Goal: Transaction & Acquisition: Purchase product/service

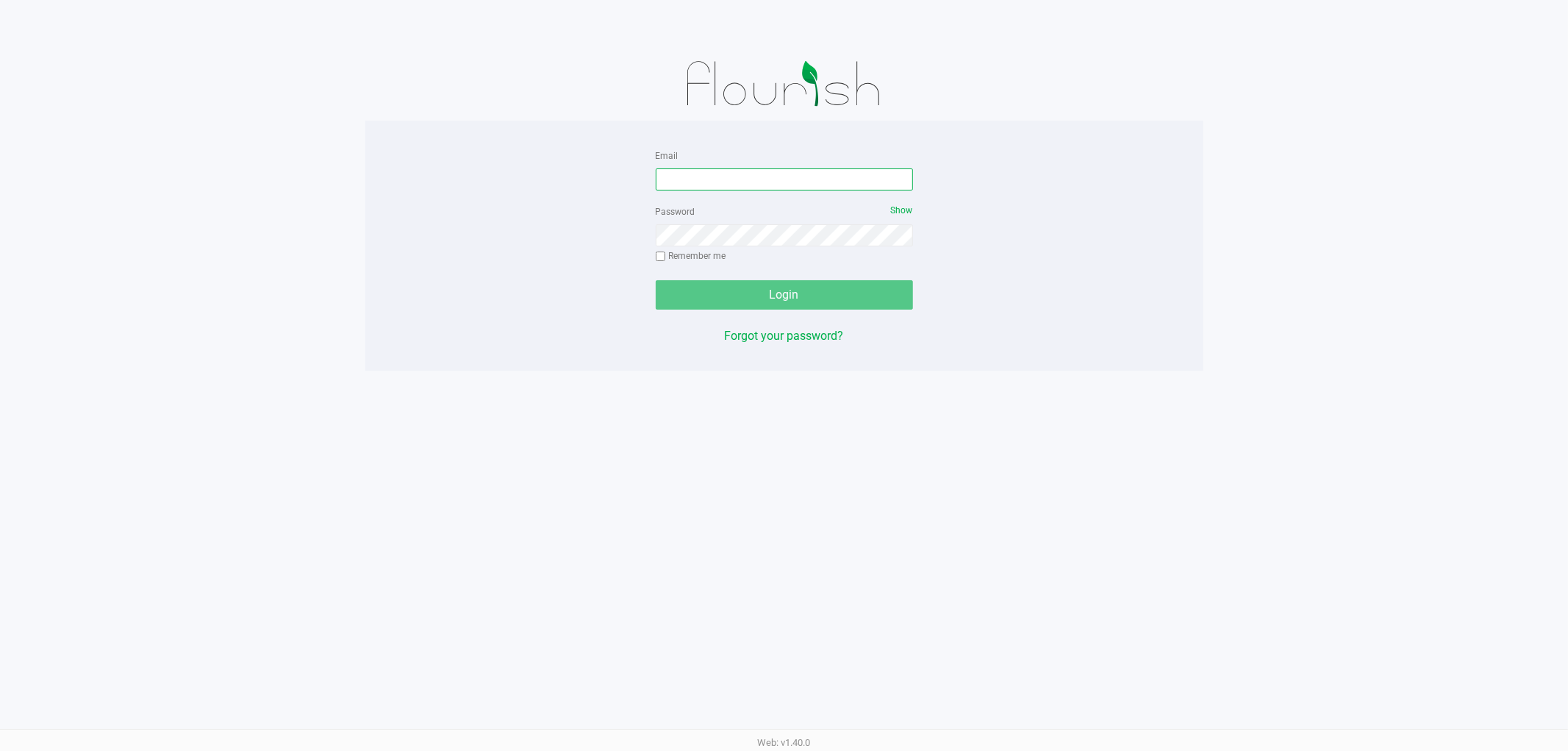
click at [722, 177] on input "Email" at bounding box center [784, 180] width 257 height 22
type input "[EMAIL_ADDRESS][DOMAIN_NAME]"
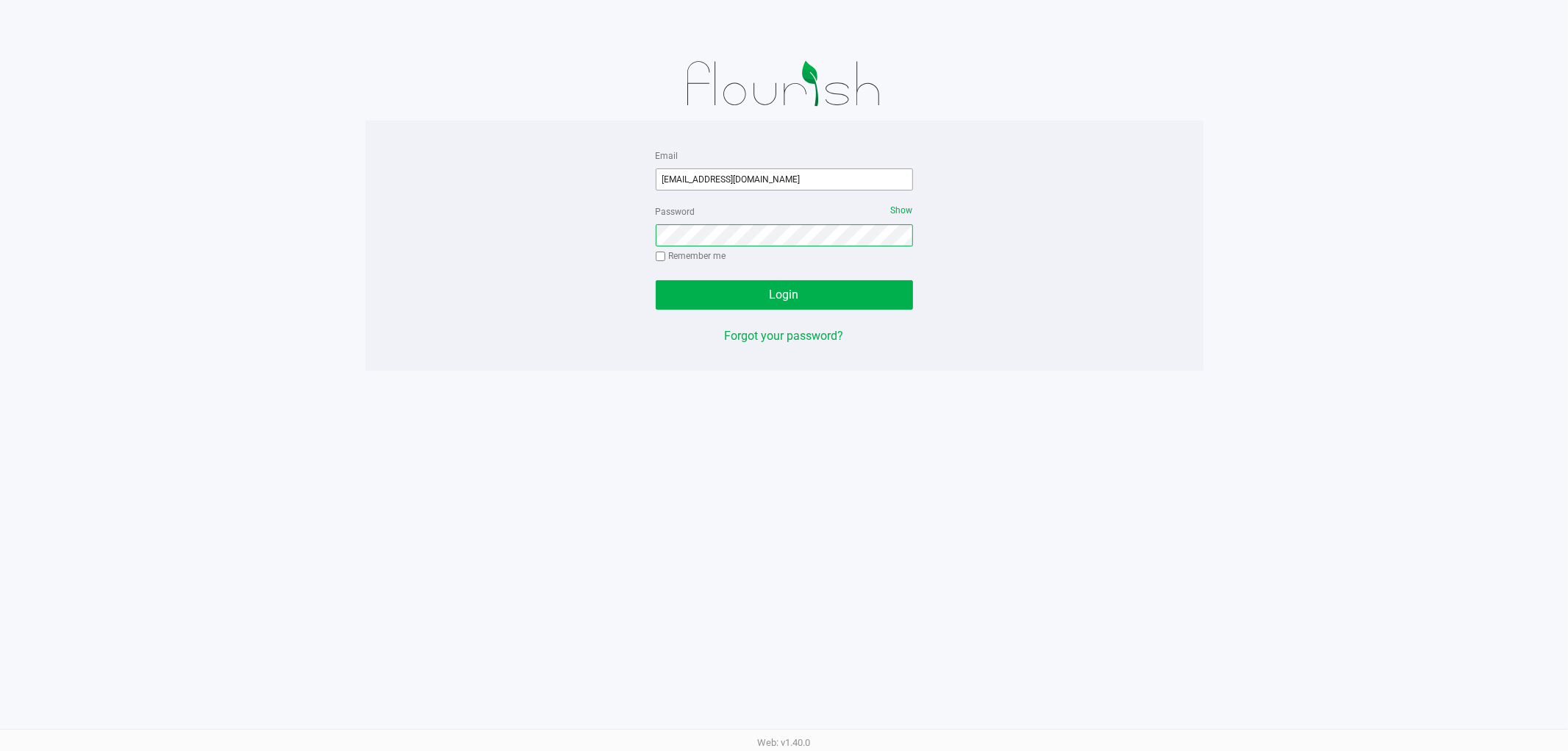
click at [656, 280] on button "Login" at bounding box center [784, 295] width 257 height 29
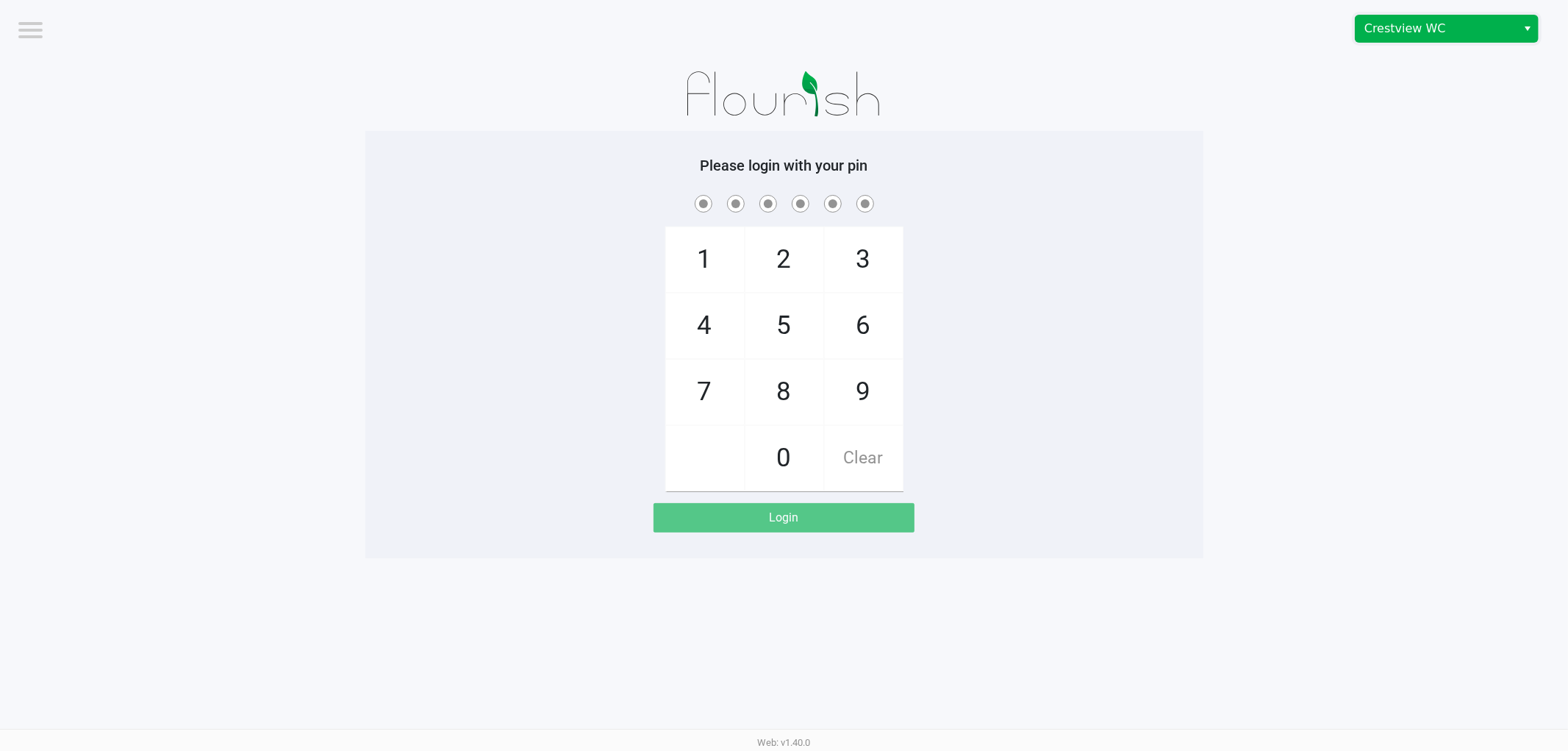
click at [1456, 26] on span "Crestview WC" at bounding box center [1436, 28] width 143 height 18
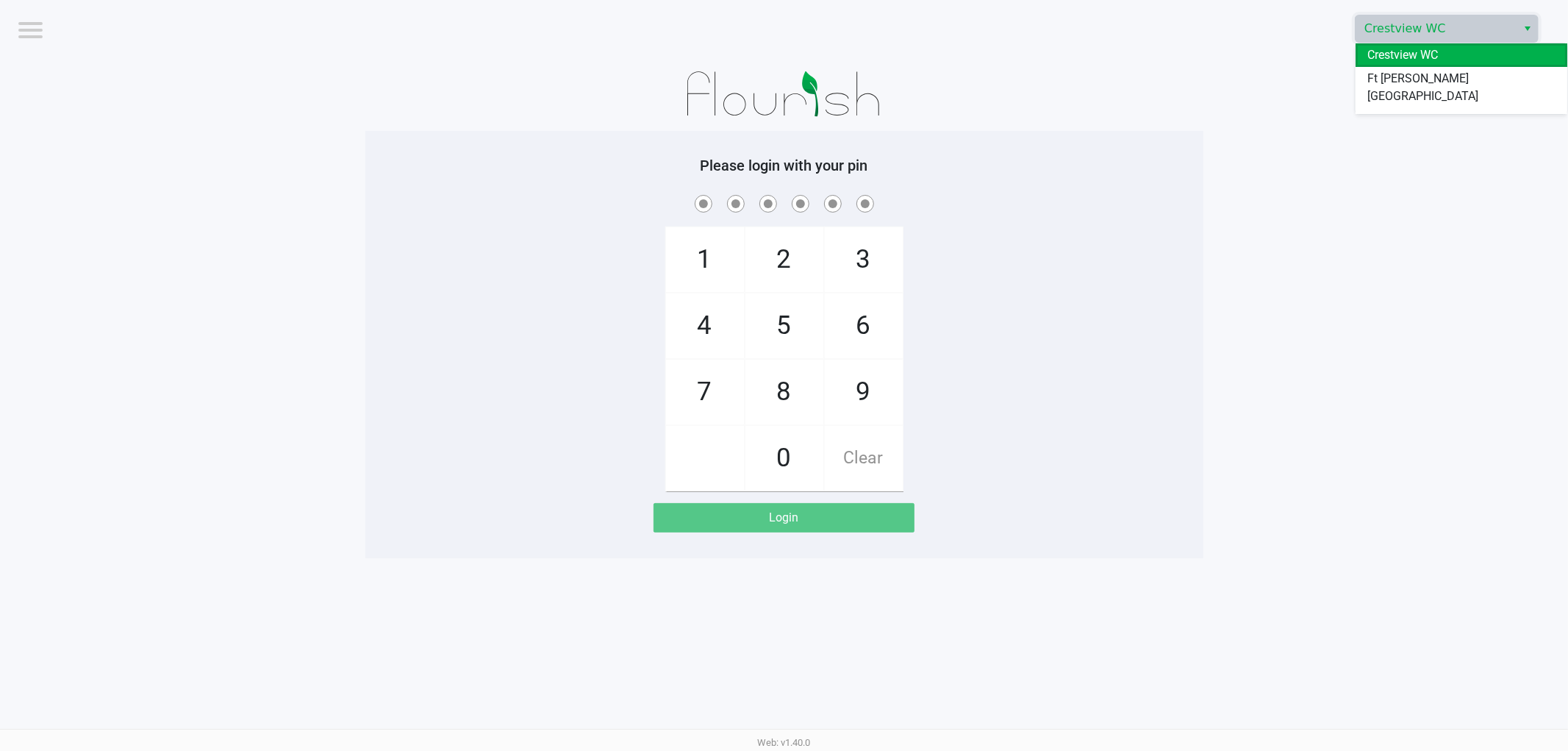
drag, startPoint x: 1433, startPoint y: 97, endPoint x: 1373, endPoint y: 159, distance: 86.3
click at [1433, 111] on span "Pensacola WC" at bounding box center [1405, 120] width 75 height 18
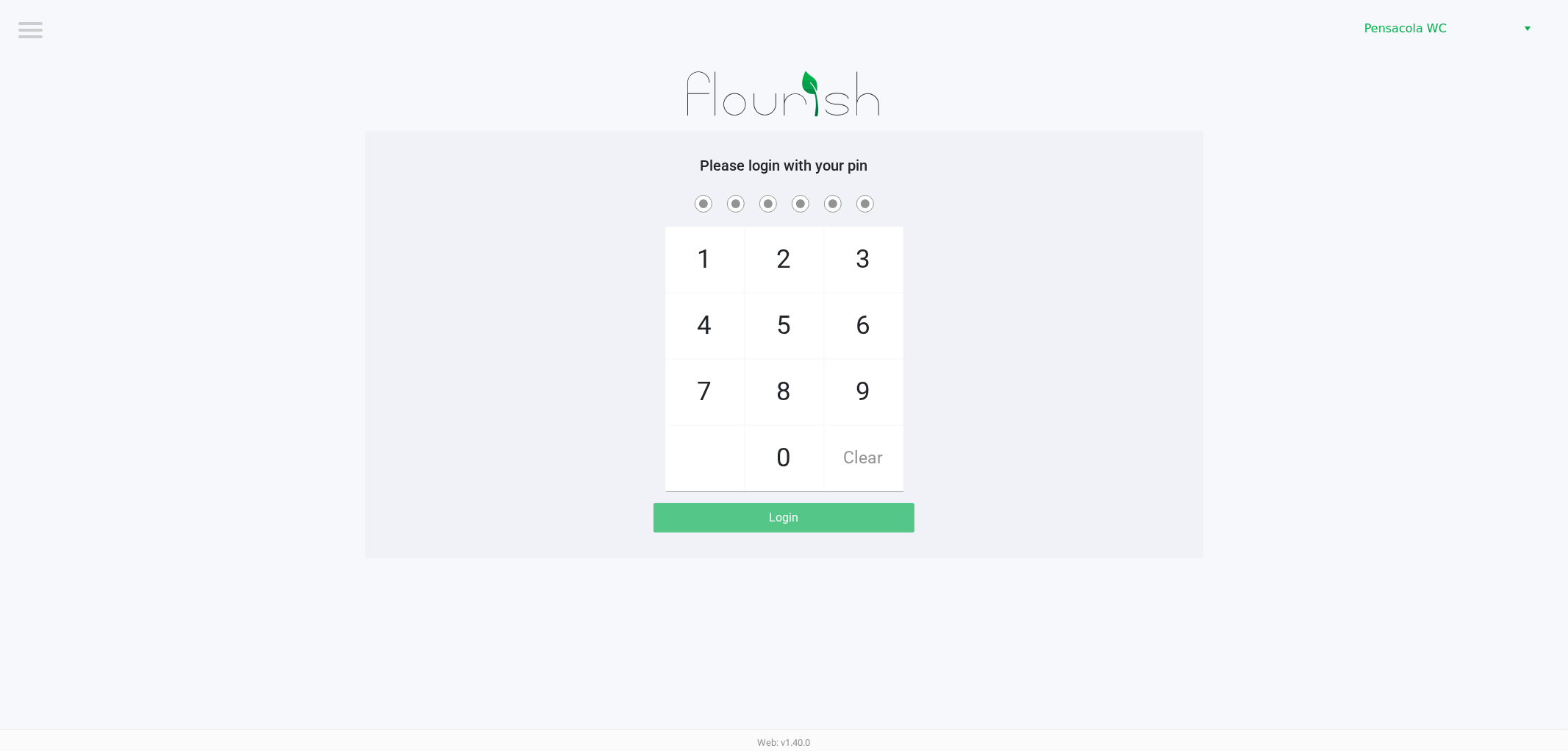
click at [1141, 354] on div "1 4 7 2 5 8 0 3 6 9 Clear" at bounding box center [784, 341] width 838 height 299
checkbox input "true"
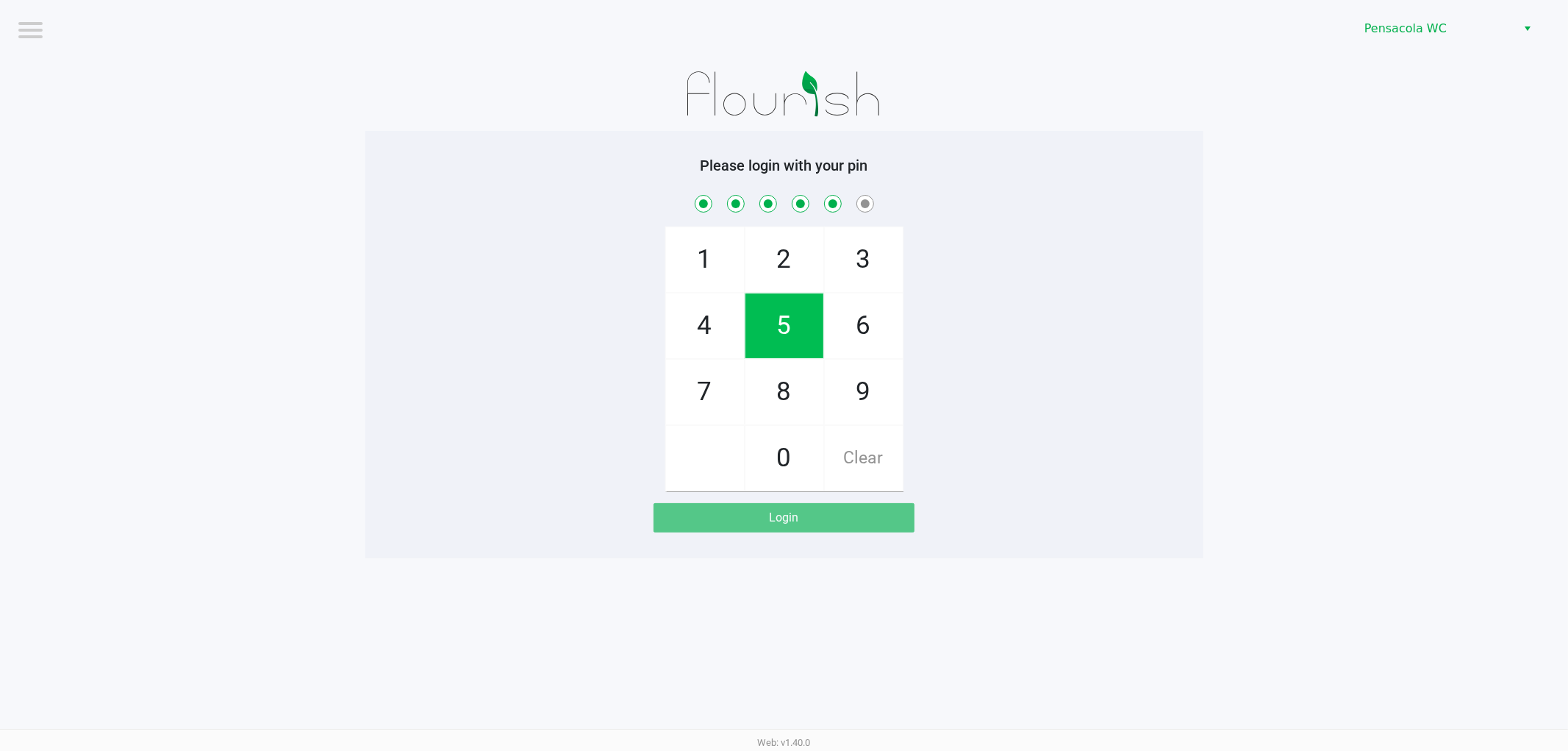
checkbox input "true"
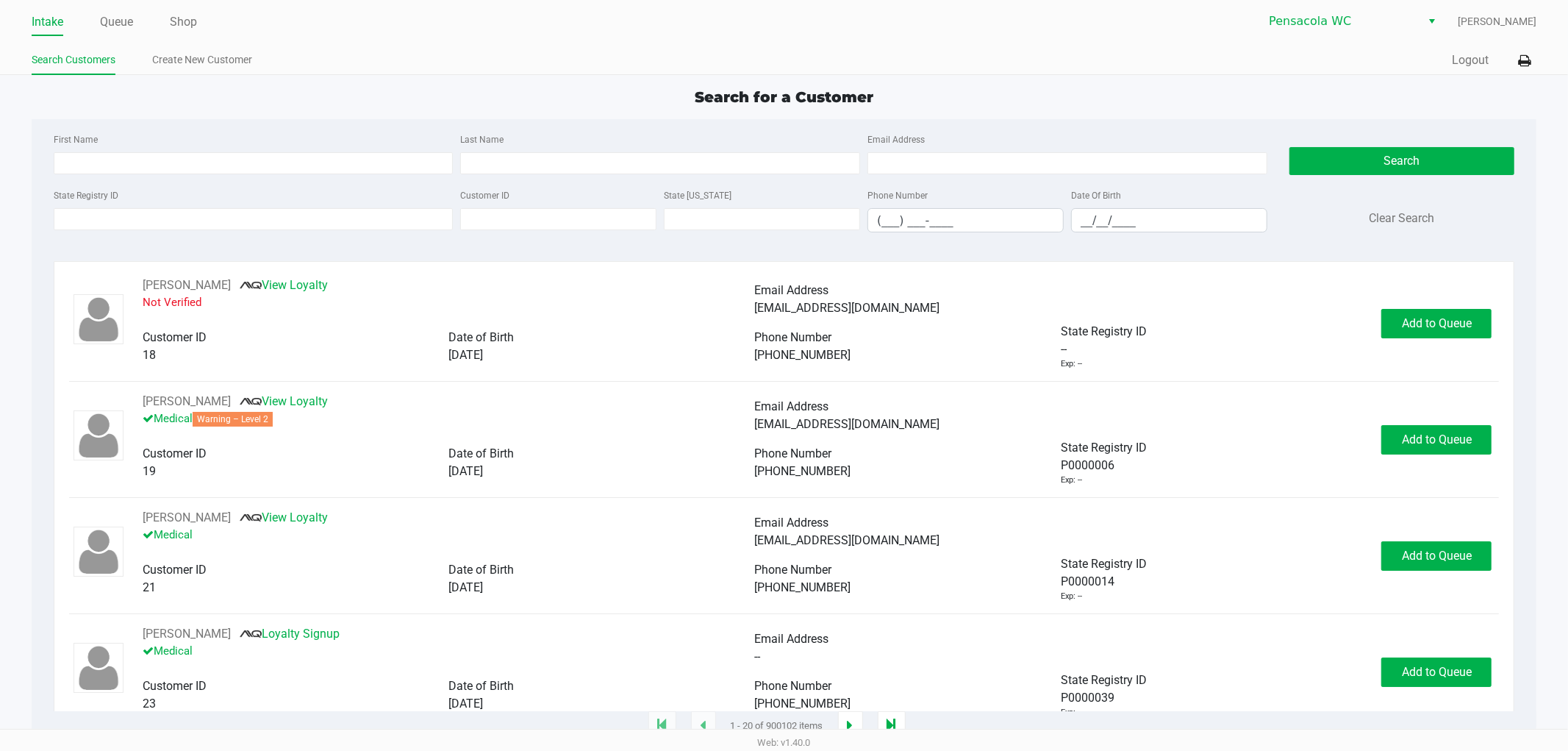
drag, startPoint x: 109, startPoint y: 20, endPoint x: 140, endPoint y: 26, distance: 31.6
click at [111, 19] on link "Queue" at bounding box center [117, 22] width 33 height 21
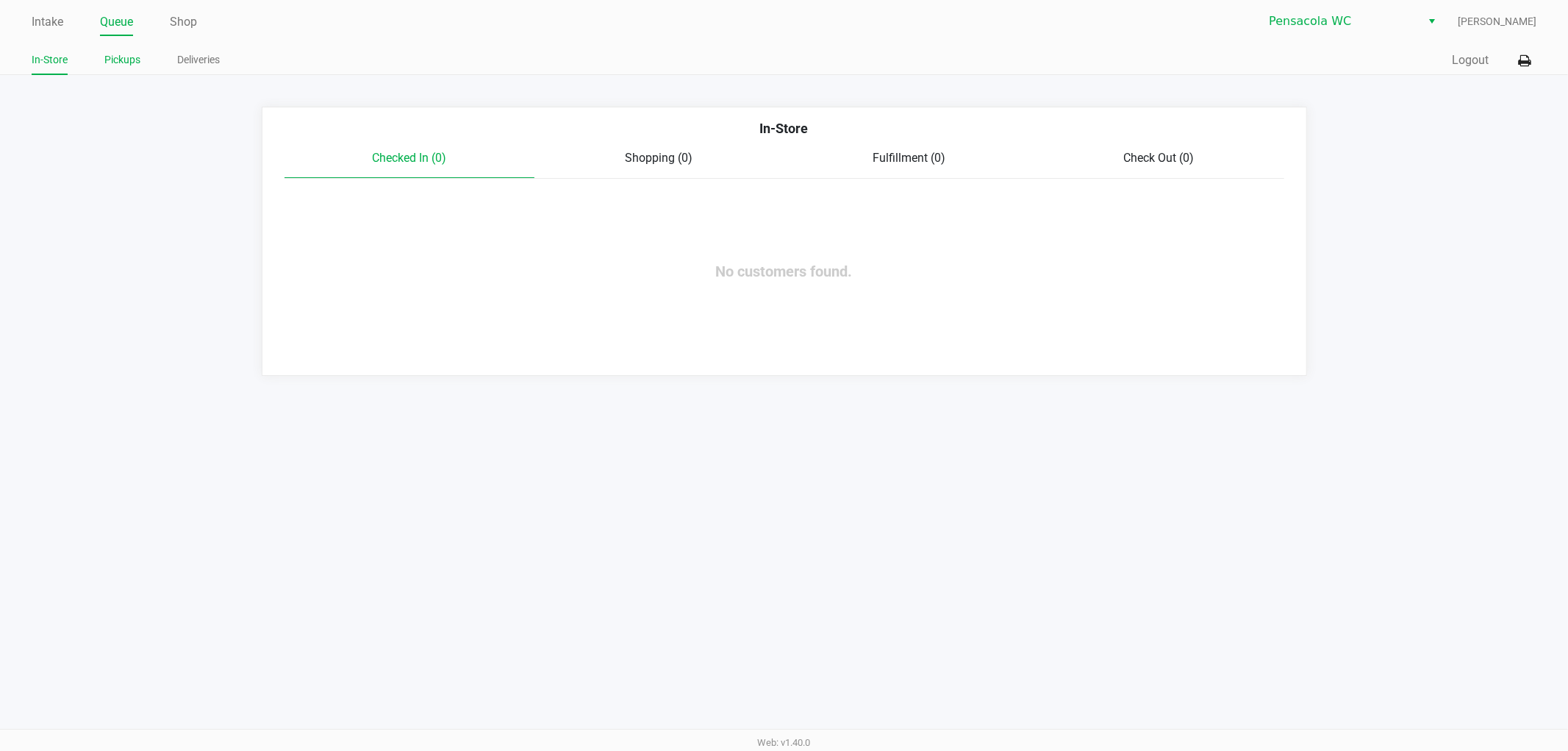
click at [124, 69] on link "Pickups" at bounding box center [122, 60] width 36 height 19
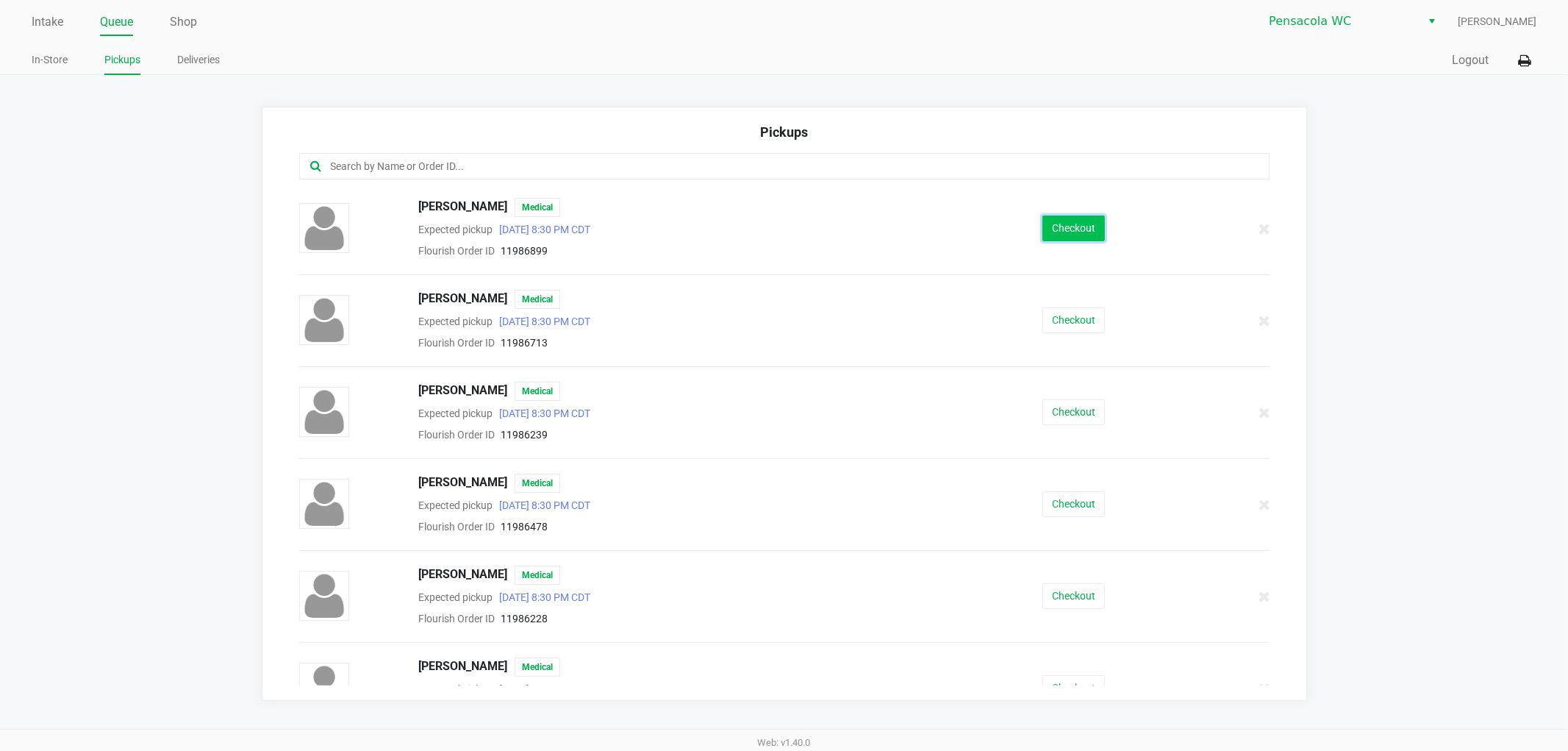
click at [1082, 229] on button "Checkout" at bounding box center [1074, 228] width 63 height 26
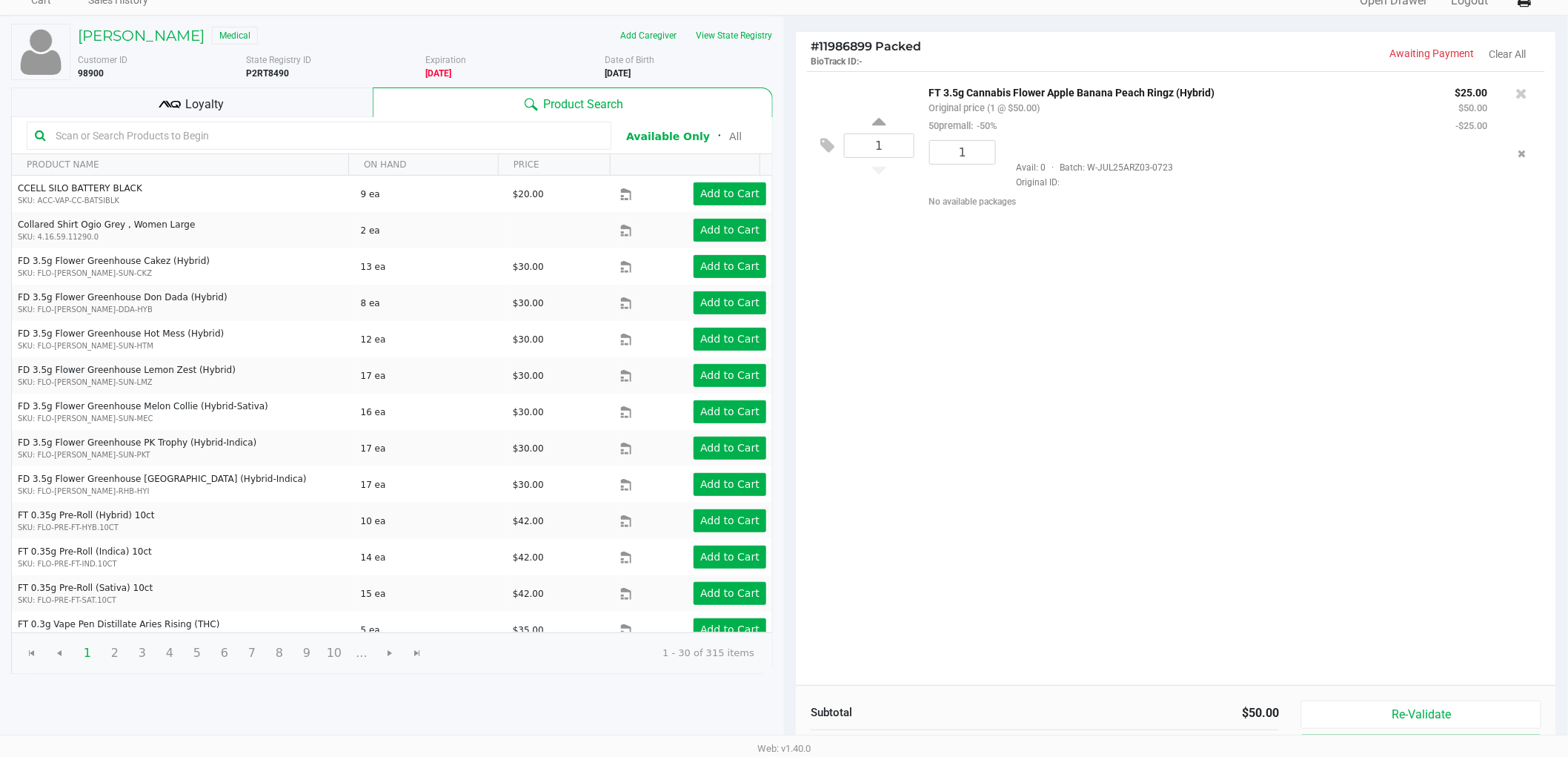
scroll to position [152, 0]
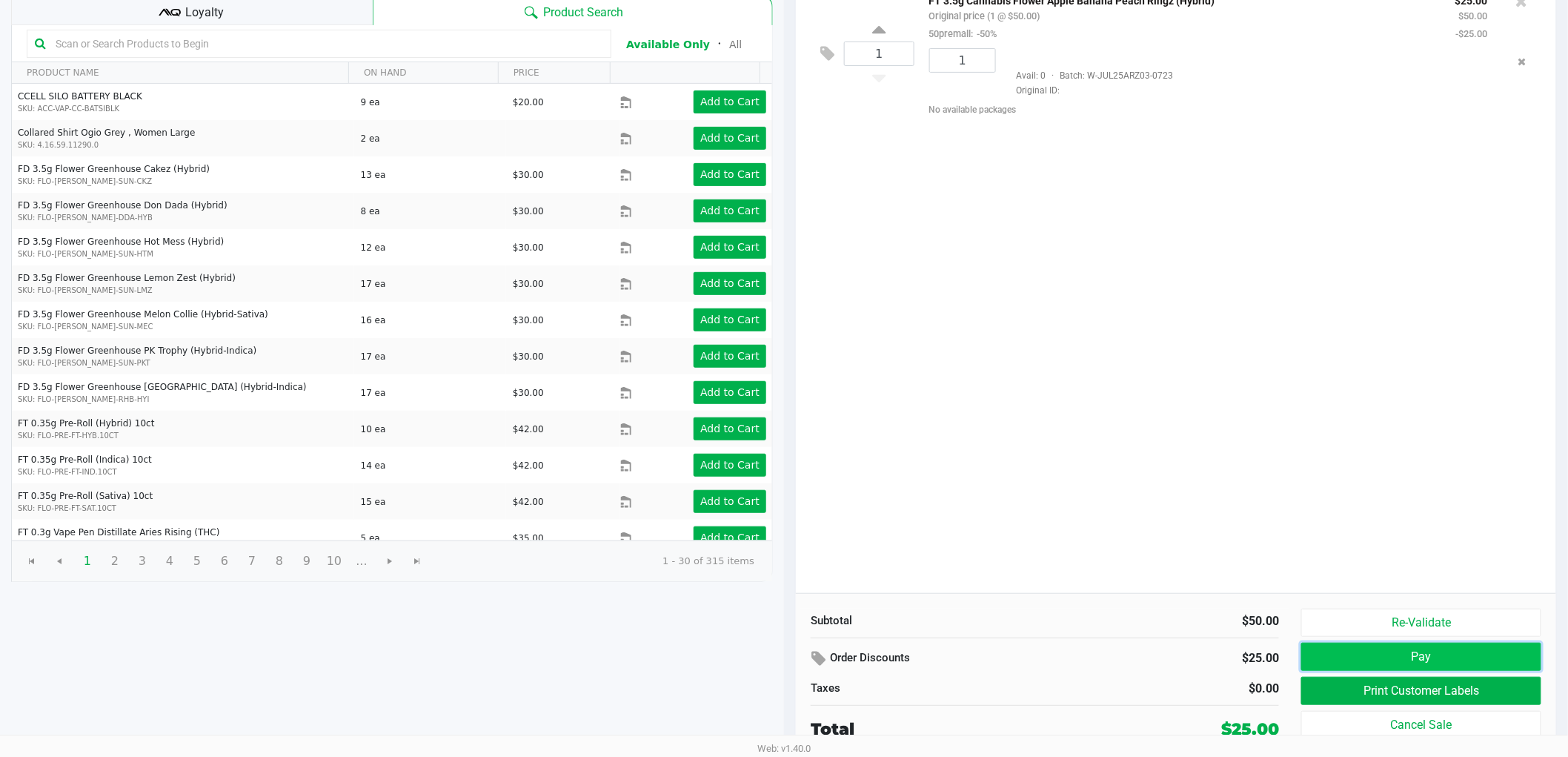
click at [1375, 660] on button "Pay" at bounding box center [1421, 656] width 240 height 28
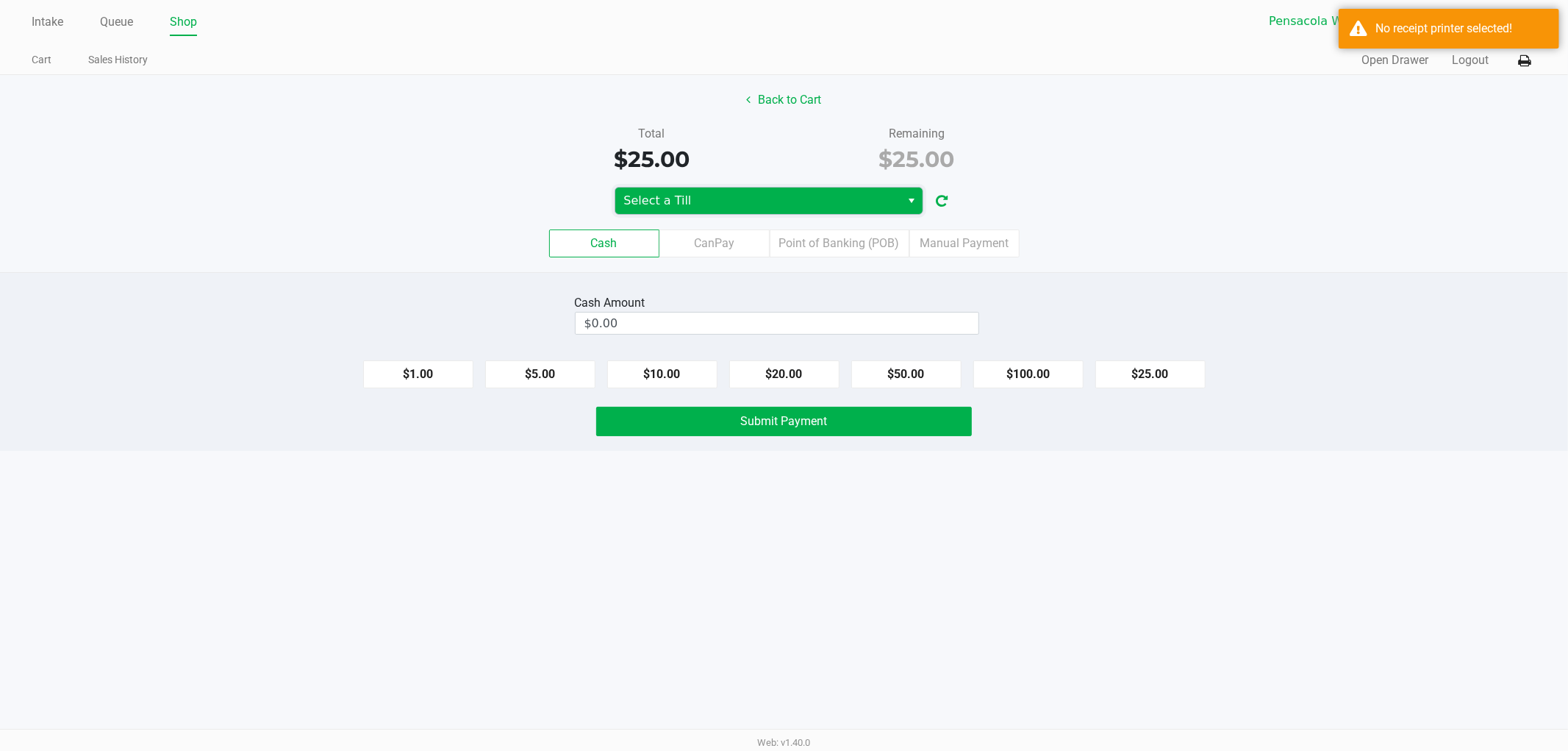
click at [694, 206] on span "Select a Till" at bounding box center [758, 200] width 268 height 18
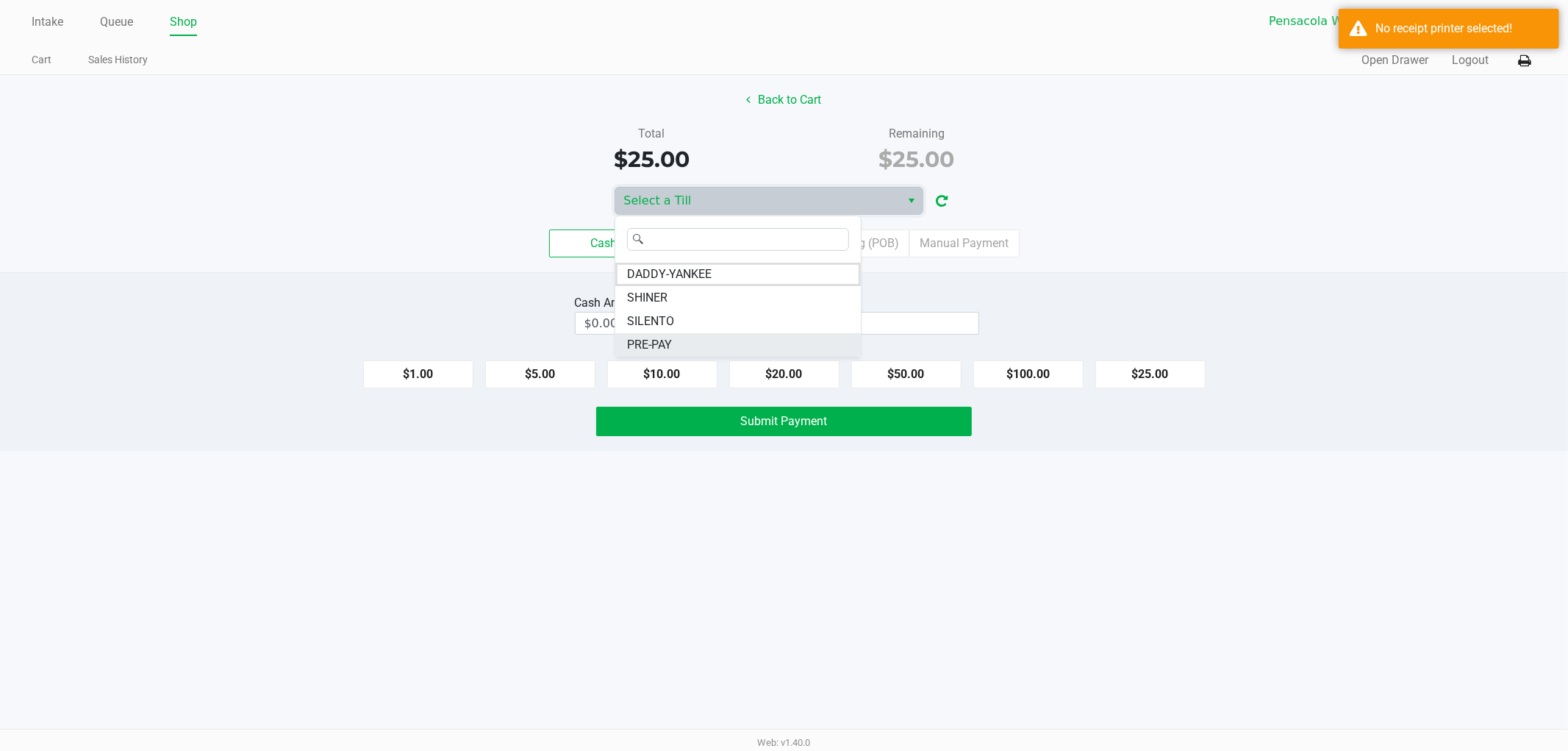
click at [677, 344] on li "PRE-PAY" at bounding box center [738, 345] width 245 height 24
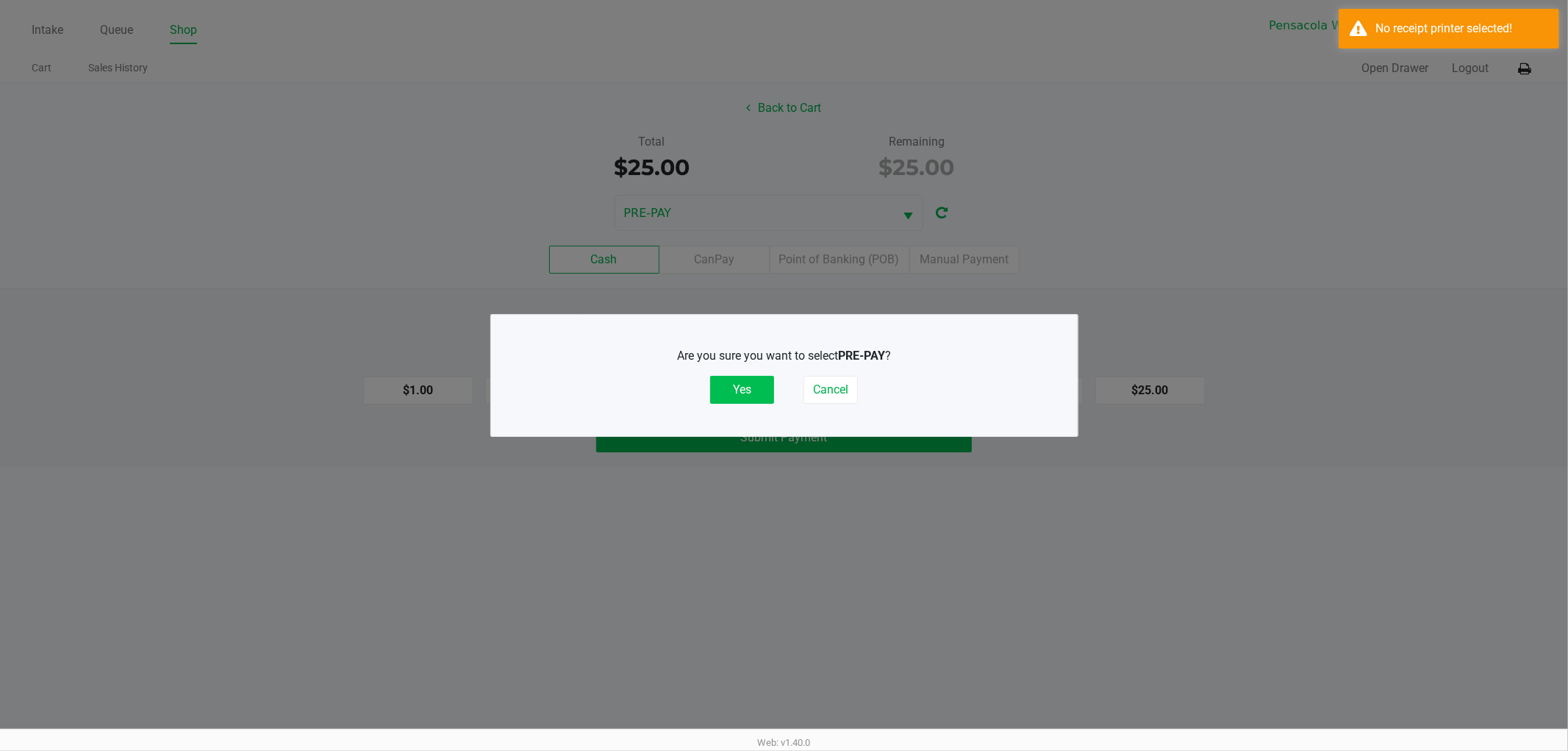
click at [721, 400] on div "Are you sure you want to select PRE-PAY ? Yes Cancel" at bounding box center [784, 376] width 528 height 92
click at [730, 390] on button "Yes" at bounding box center [741, 390] width 64 height 27
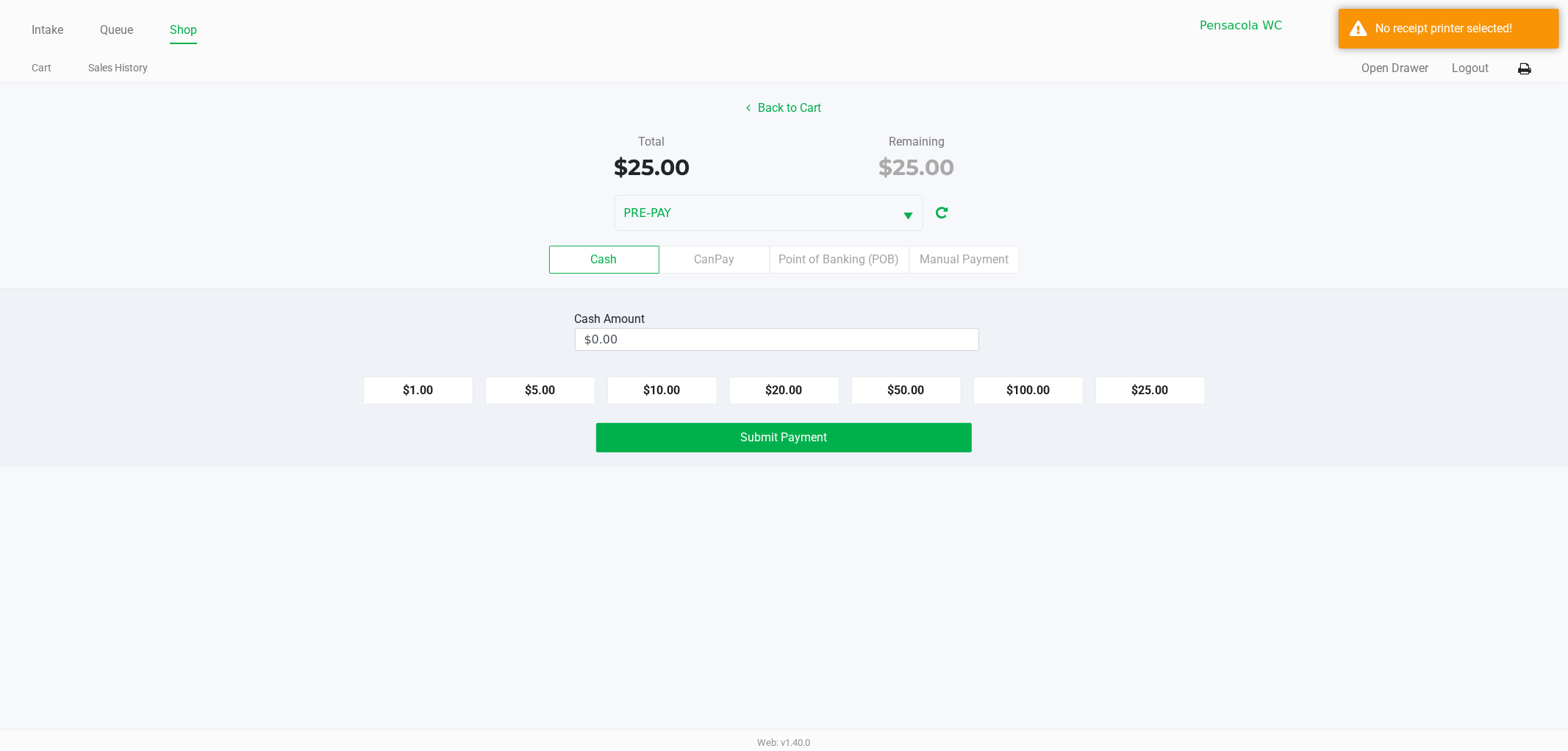
click at [1468, 78] on div "Quick Sale Open Drawer Logout" at bounding box center [1161, 69] width 753 height 27
click at [1473, 74] on button "Logout" at bounding box center [1470, 69] width 36 height 18
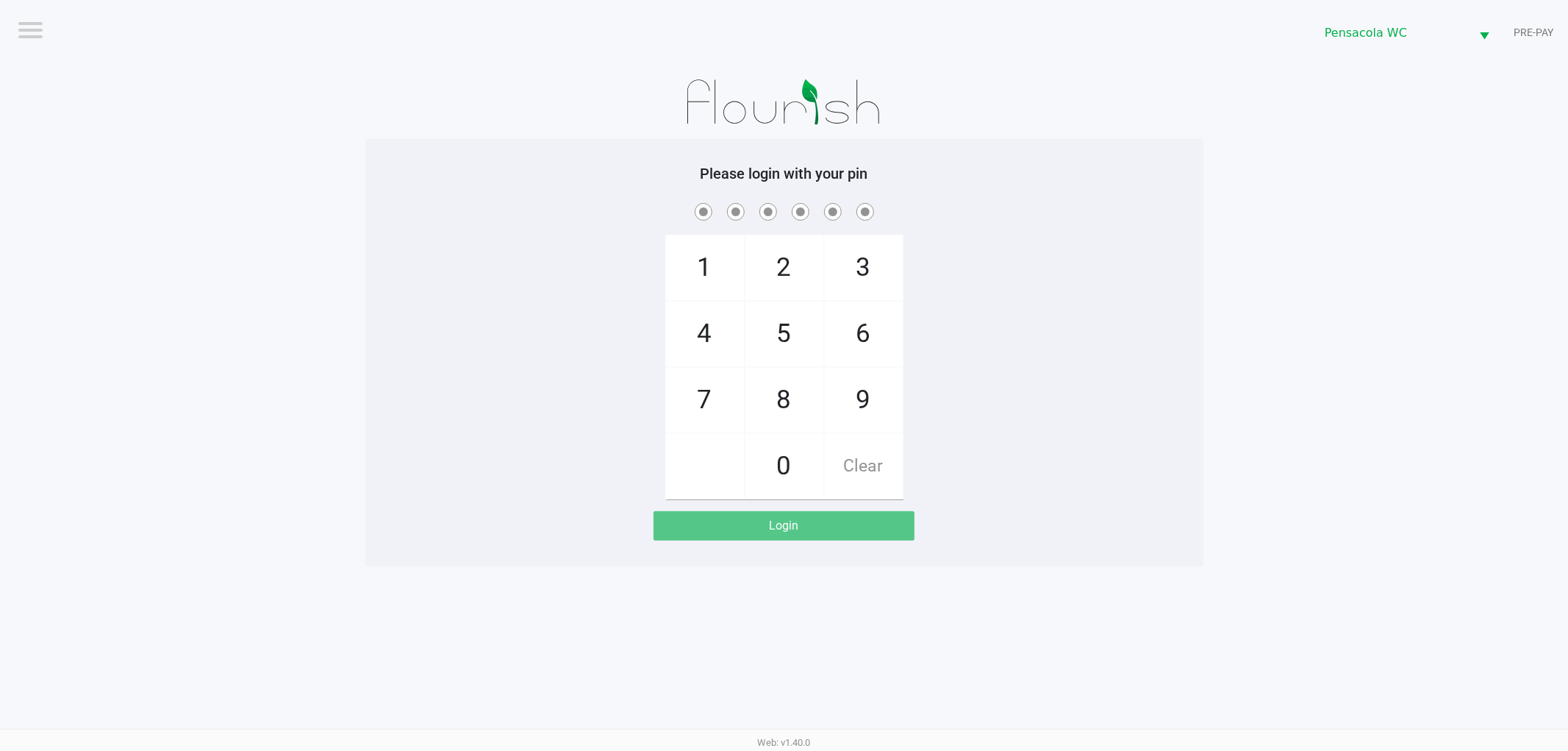
click at [385, 238] on div "1 4 7 2 5 8 0 3 6 9 Clear" at bounding box center [784, 349] width 838 height 299
checkbox input "true"
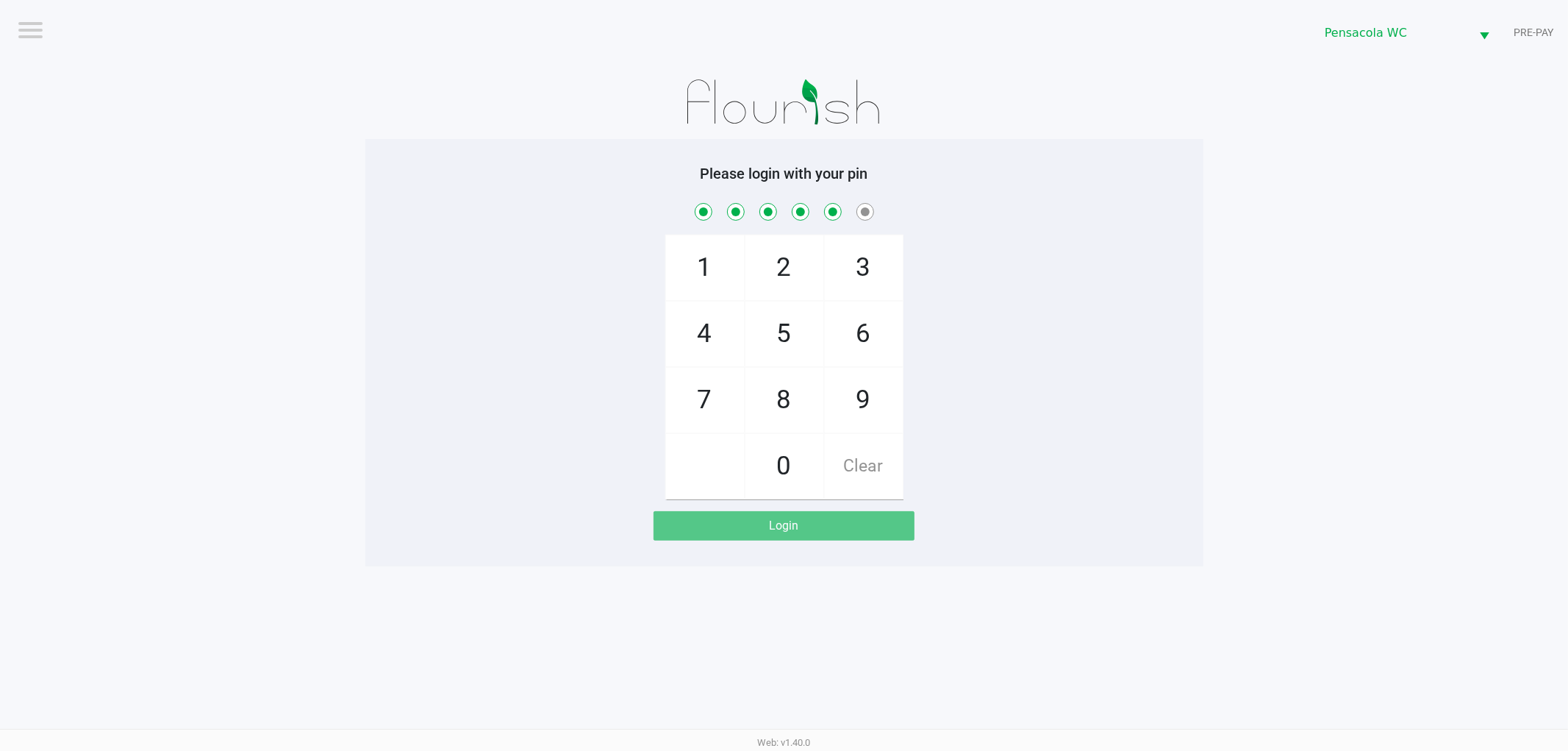
checkbox input "true"
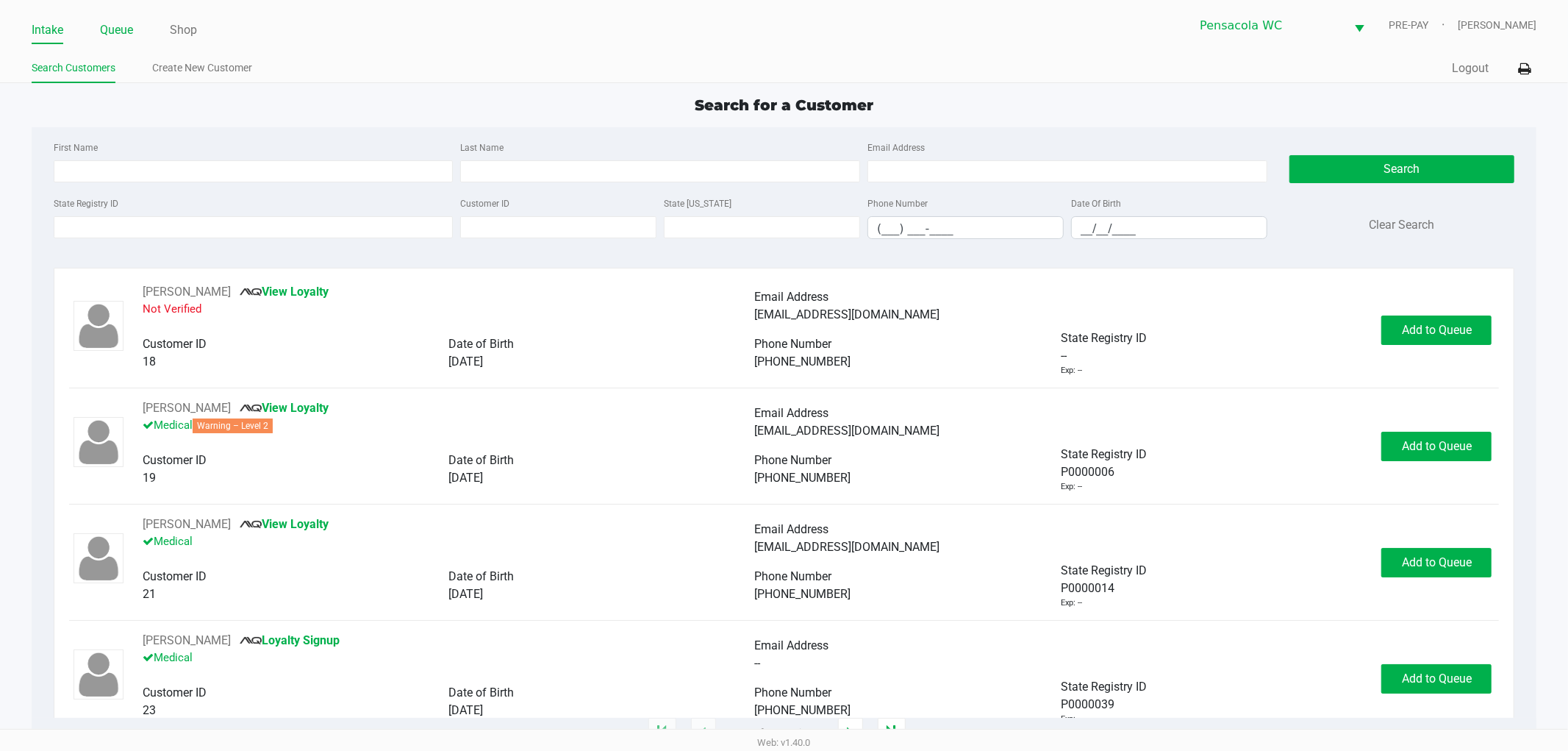
drag, startPoint x: 126, startPoint y: 27, endPoint x: 125, endPoint y: 33, distance: 6.1
click at [125, 27] on link "Queue" at bounding box center [117, 29] width 33 height 21
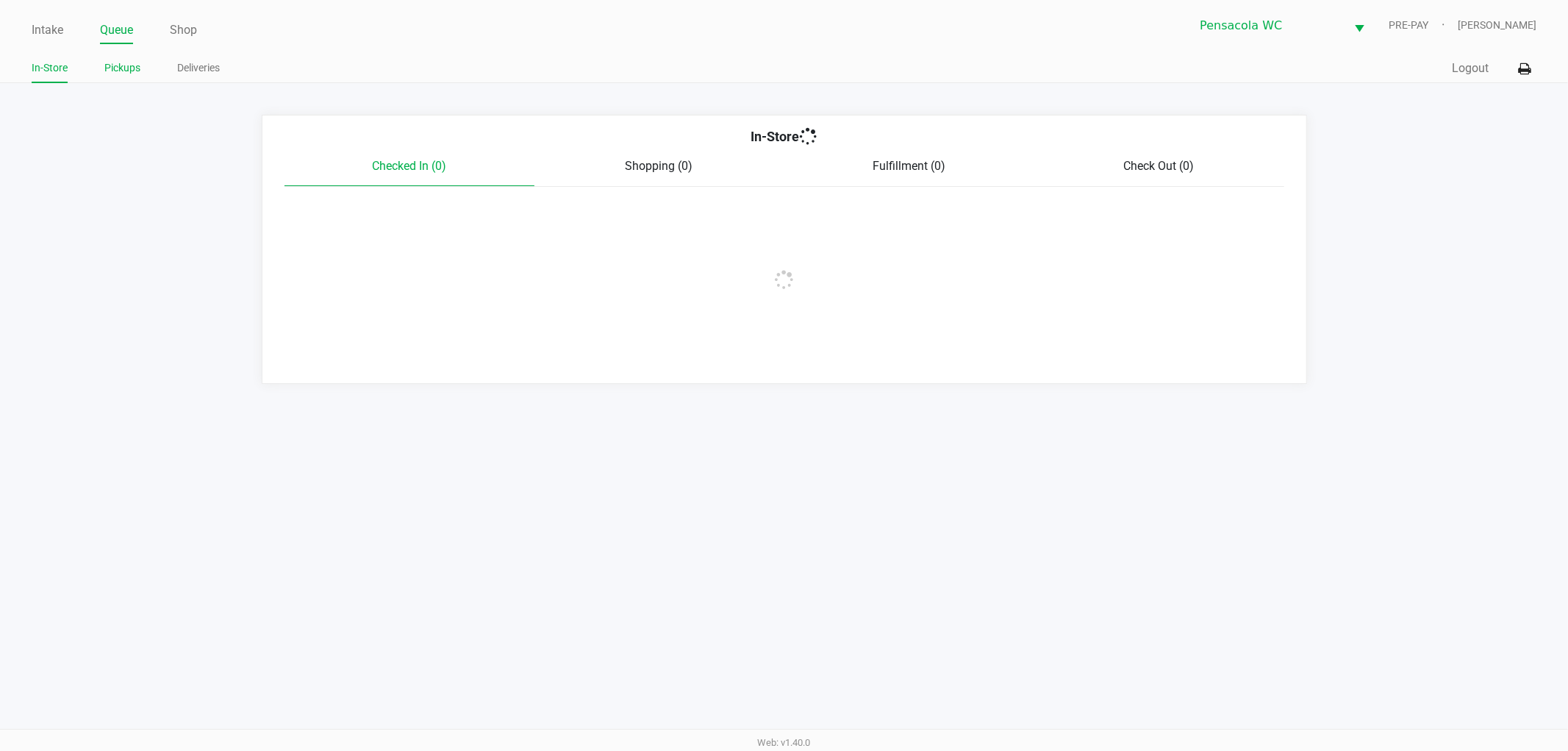
click at [131, 69] on link "Pickups" at bounding box center [122, 68] width 36 height 19
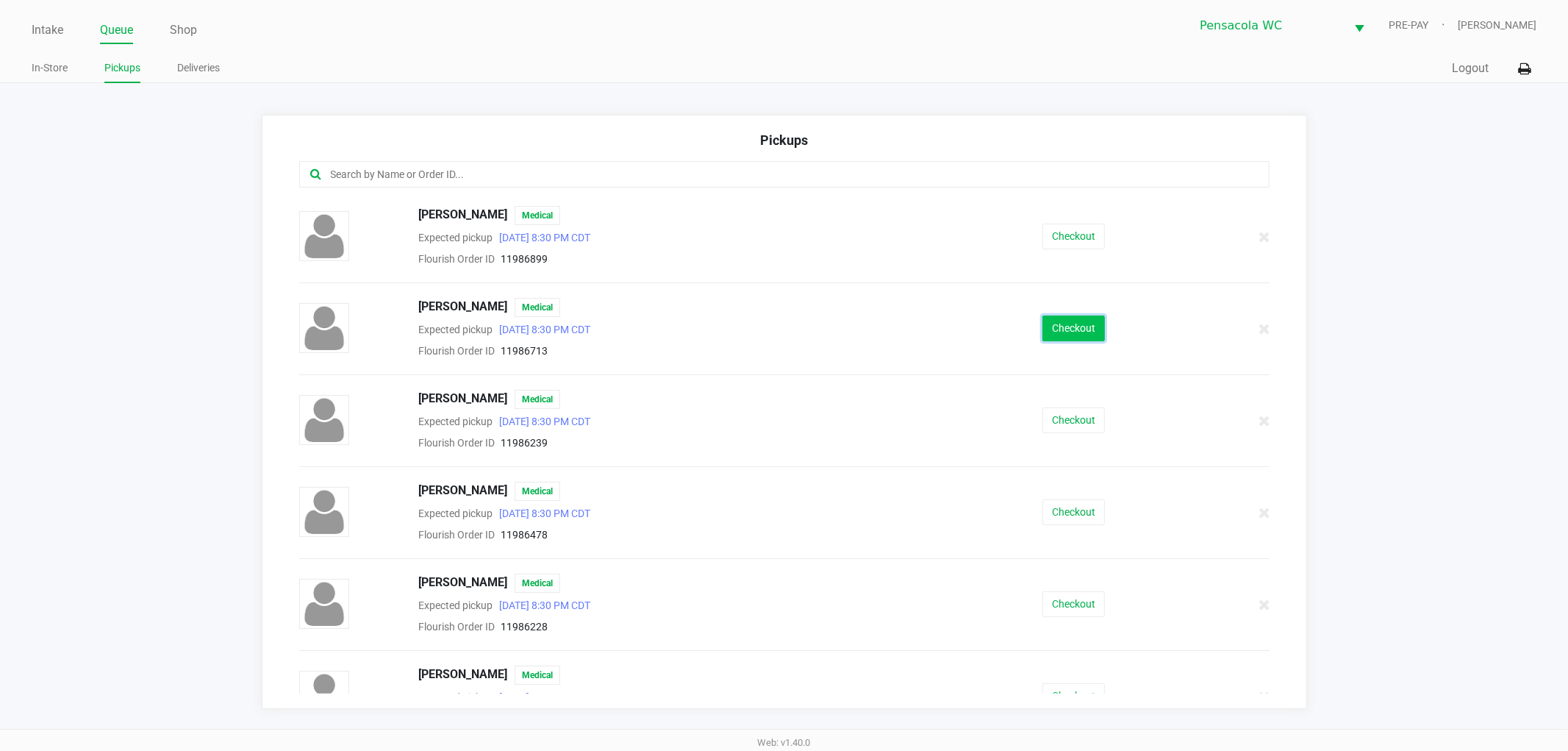
click at [1070, 324] on button "Checkout" at bounding box center [1074, 328] width 63 height 26
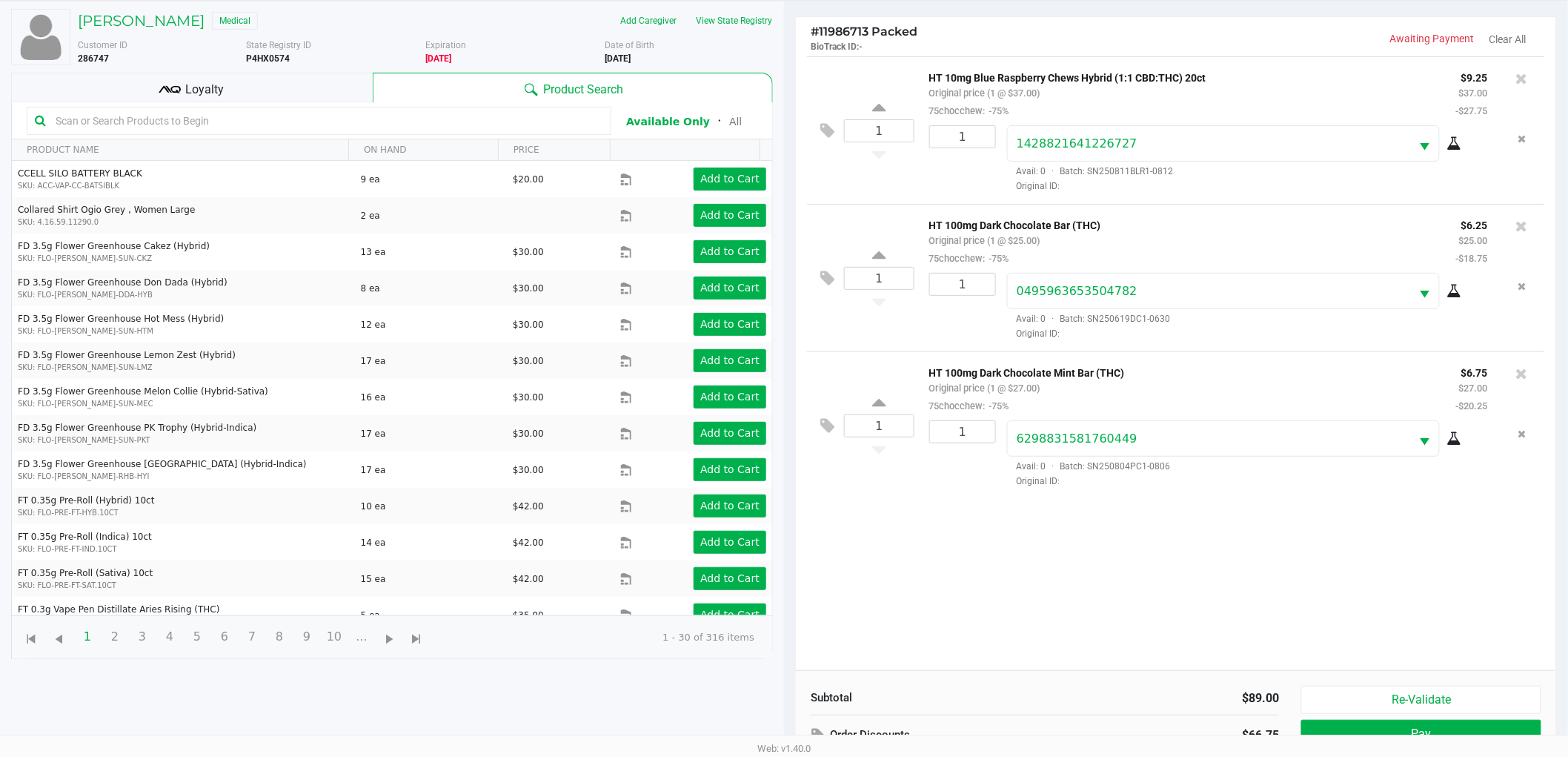
scroll to position [161, 0]
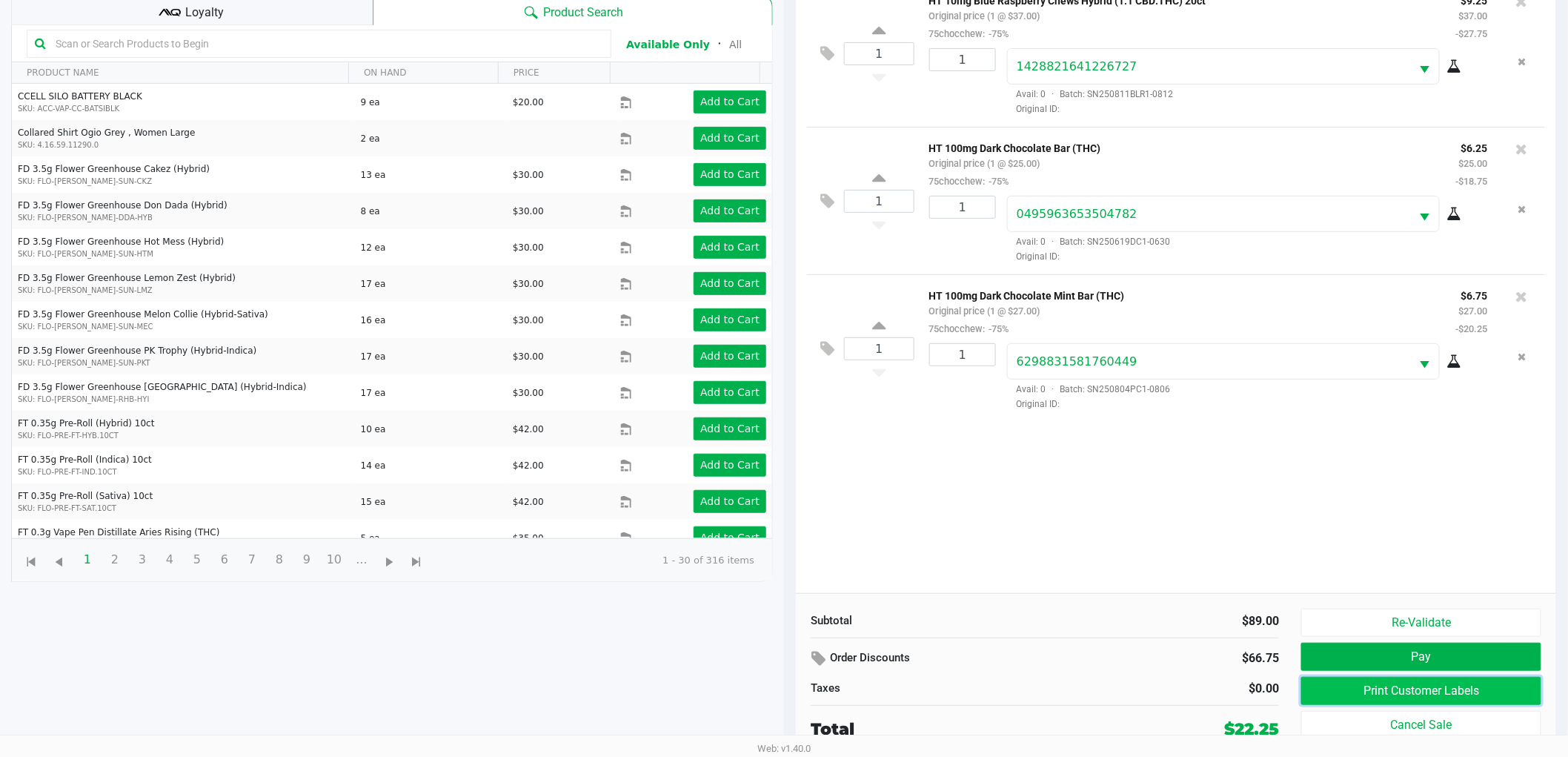
click at [1418, 694] on button "Print Customer Labels" at bounding box center [1421, 691] width 240 height 28
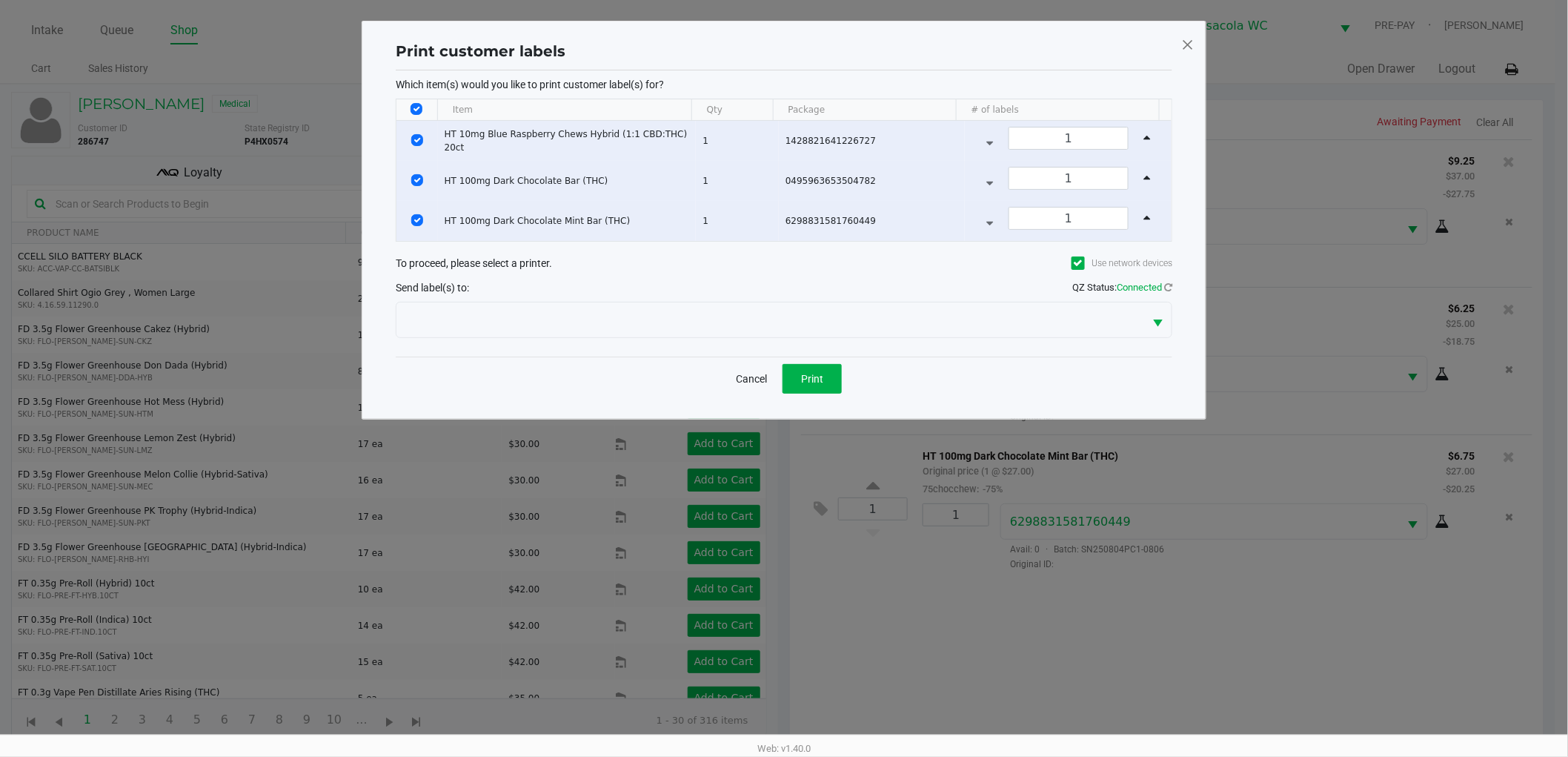
scroll to position [0, 0]
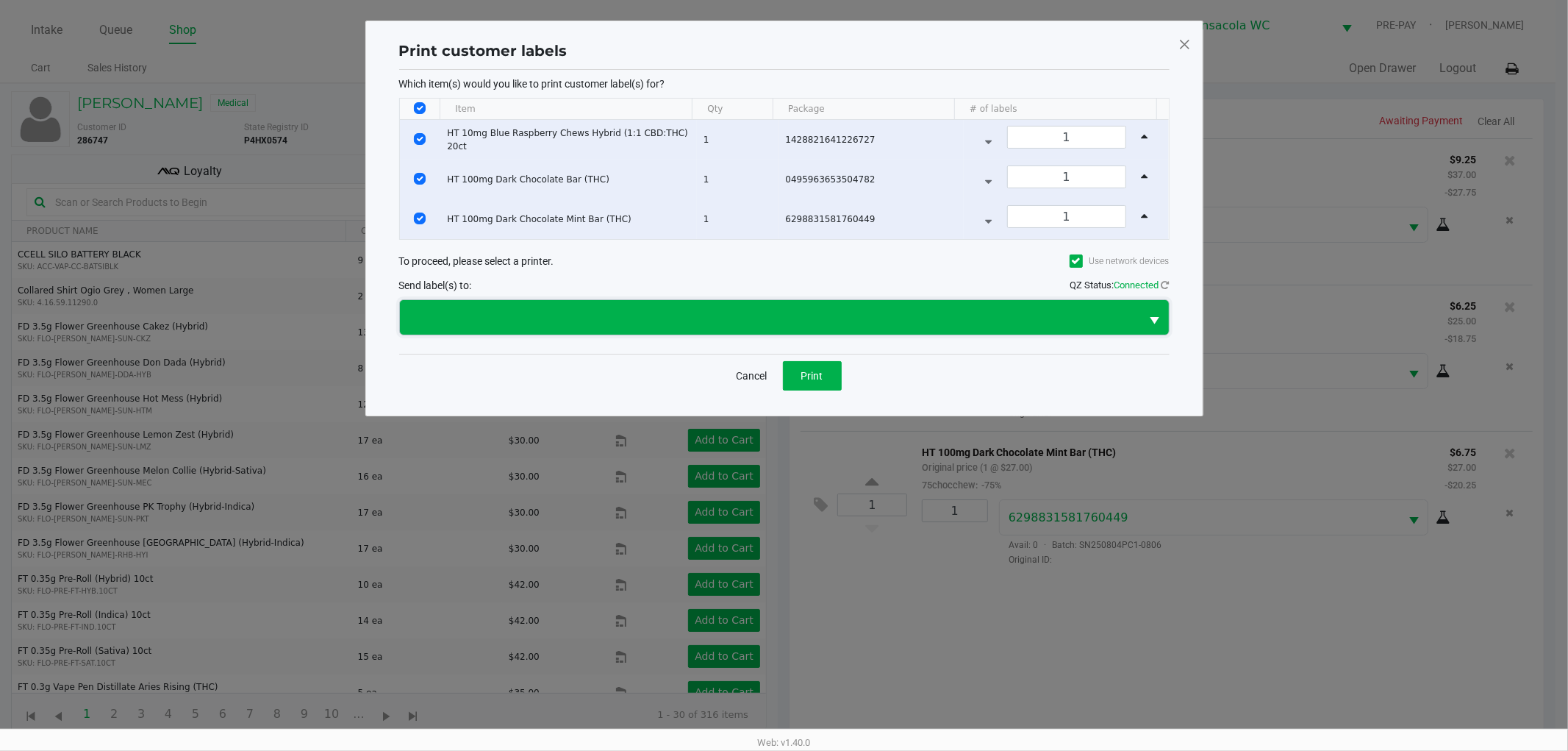
click at [641, 309] on span at bounding box center [770, 318] width 724 height 18
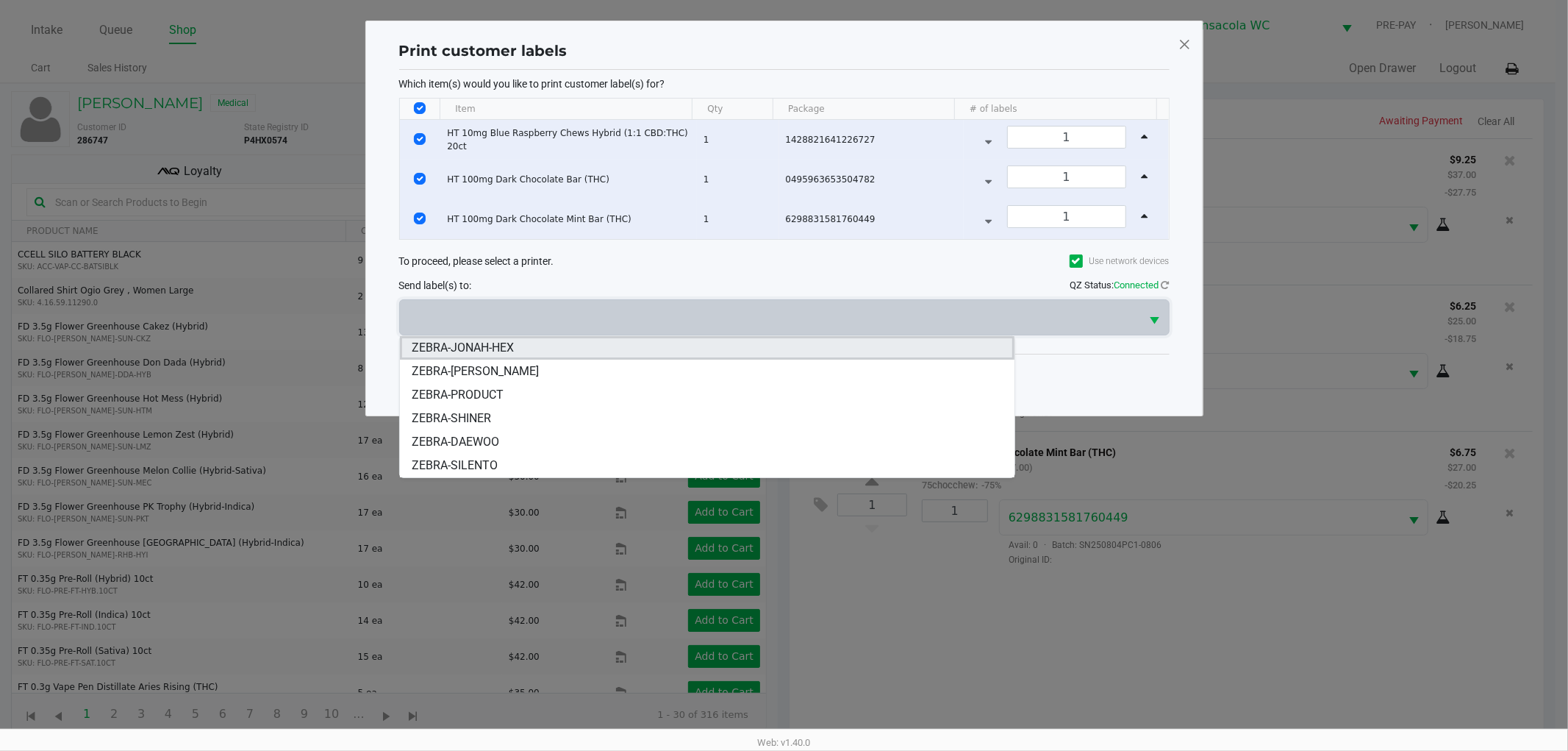
click at [552, 336] on li "ZEBRA-JONAH-HEX" at bounding box center [707, 348] width 615 height 24
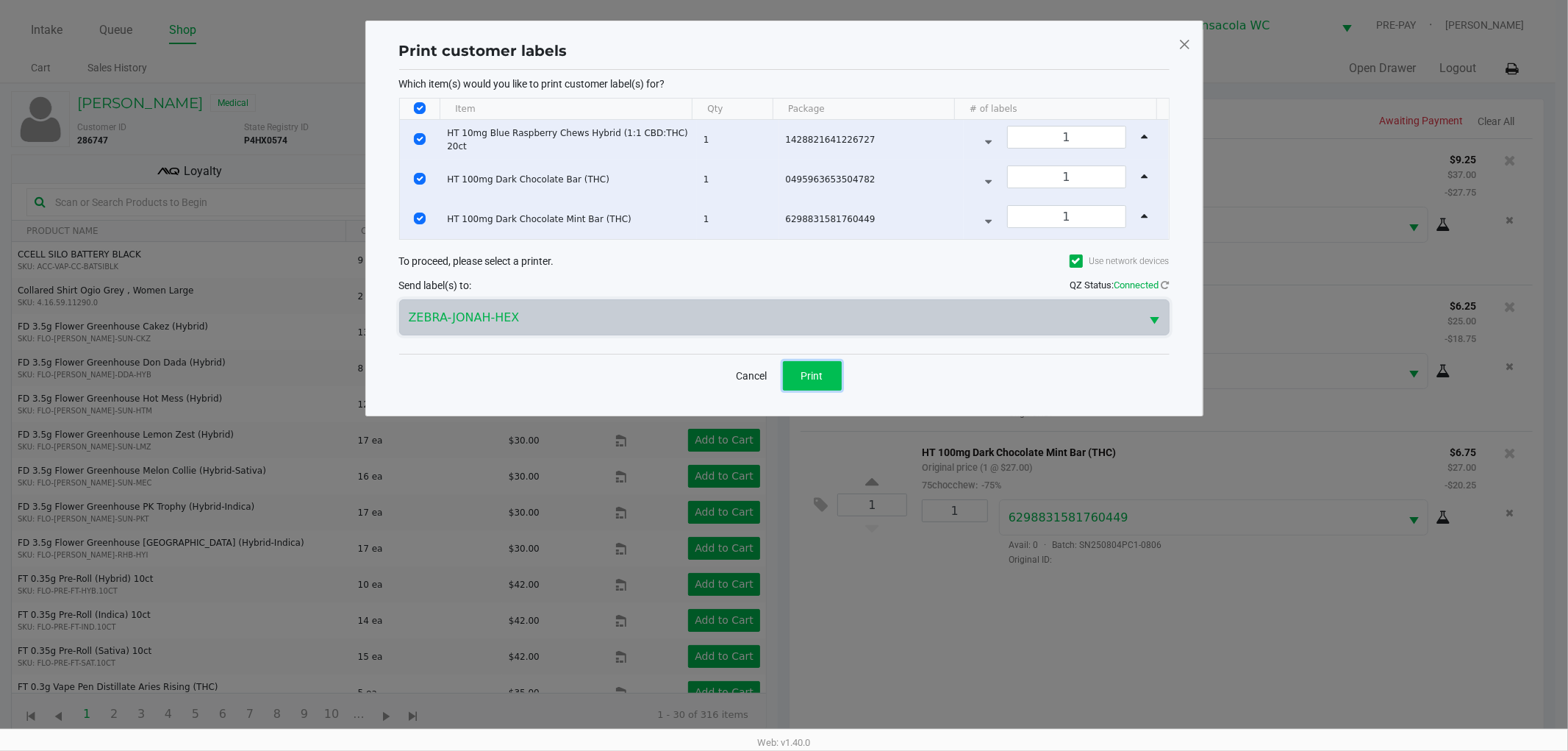
drag, startPoint x: 819, startPoint y: 370, endPoint x: 870, endPoint y: 392, distance: 55.5
click at [820, 370] on span "Print" at bounding box center [812, 376] width 22 height 12
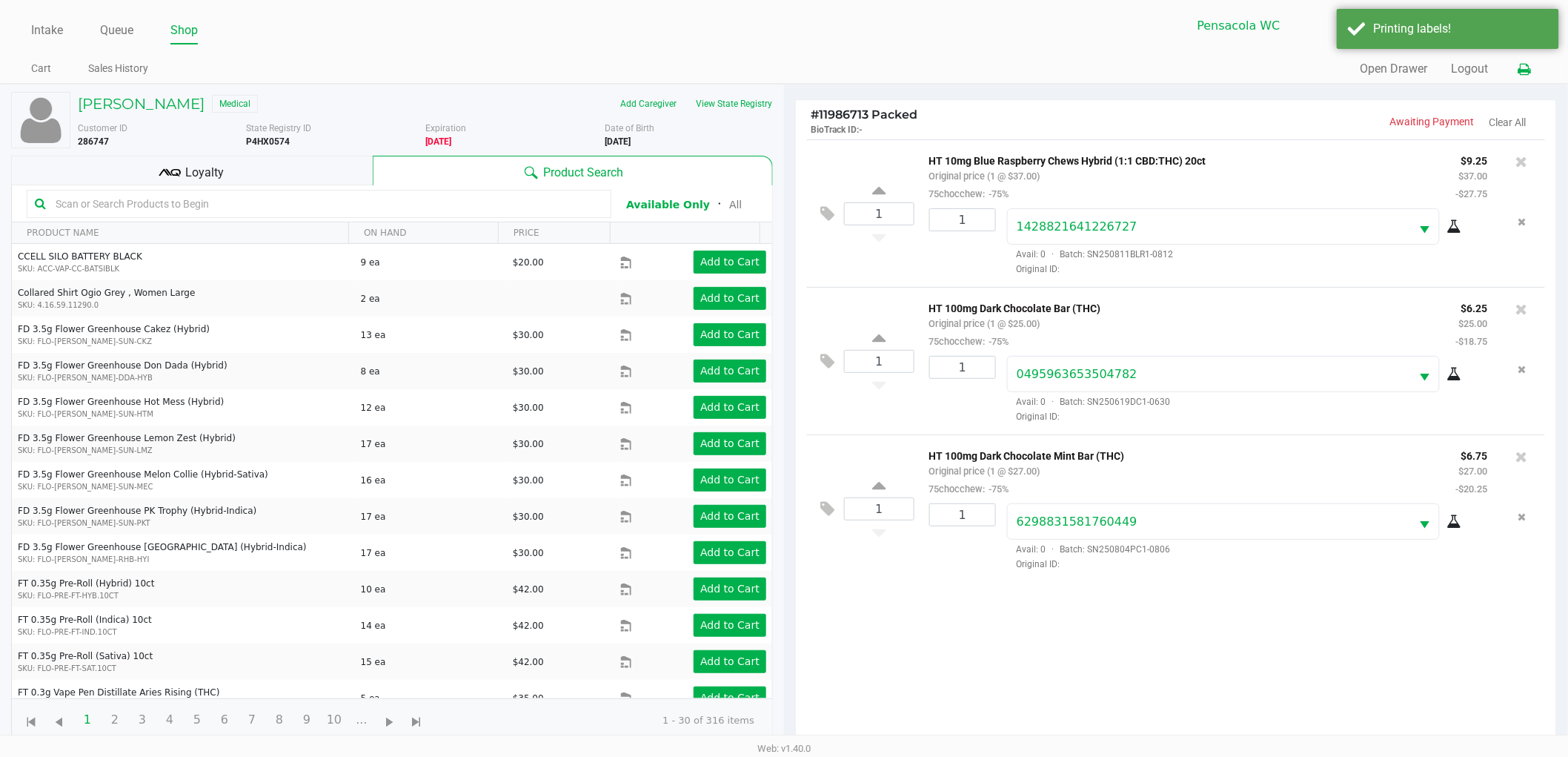
click at [1530, 66] on button at bounding box center [1524, 69] width 25 height 28
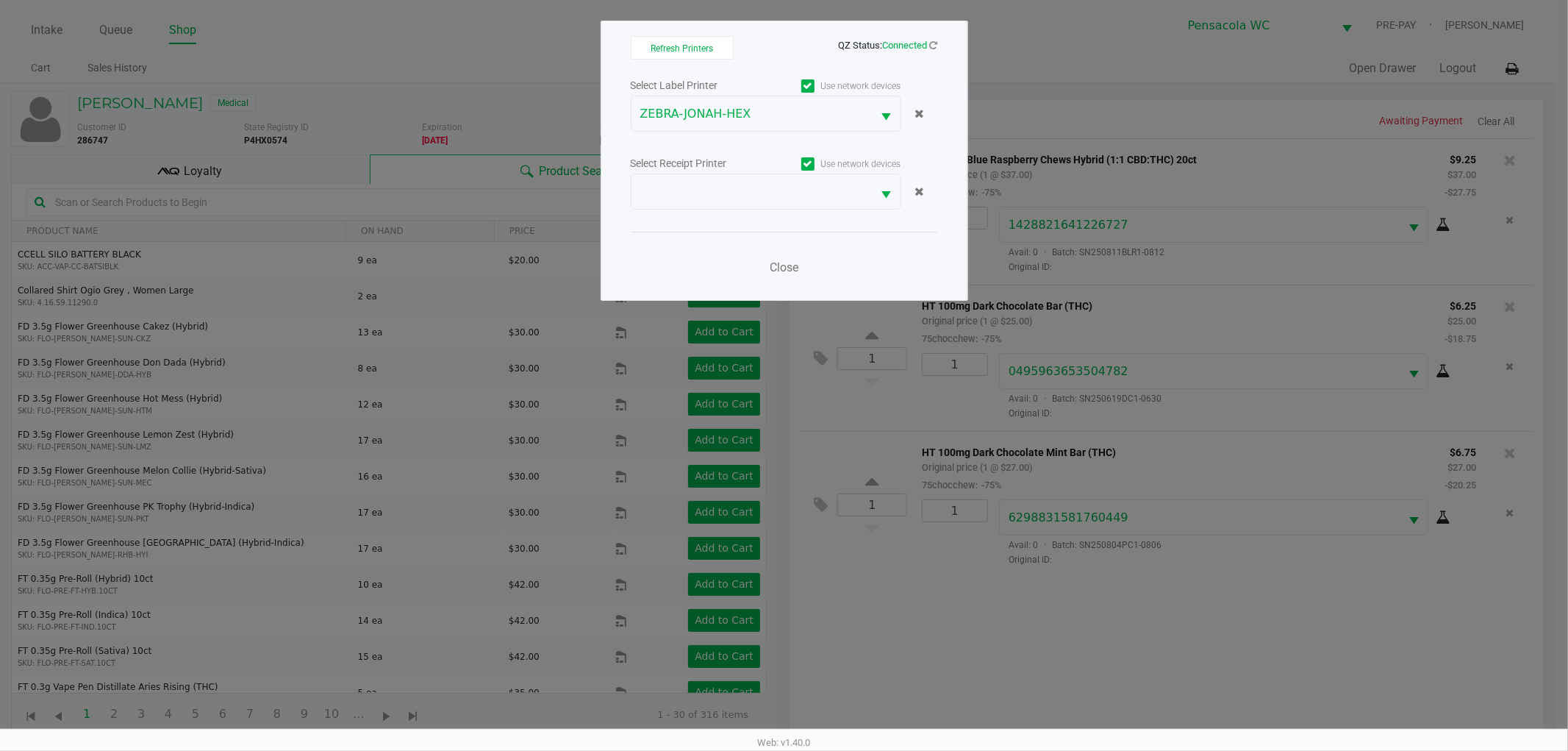
click at [813, 213] on div "Select Label Printer Use network devices ZEBRA-JONAH-HEX Select Receipt Printer…" at bounding box center [784, 180] width 307 height 209
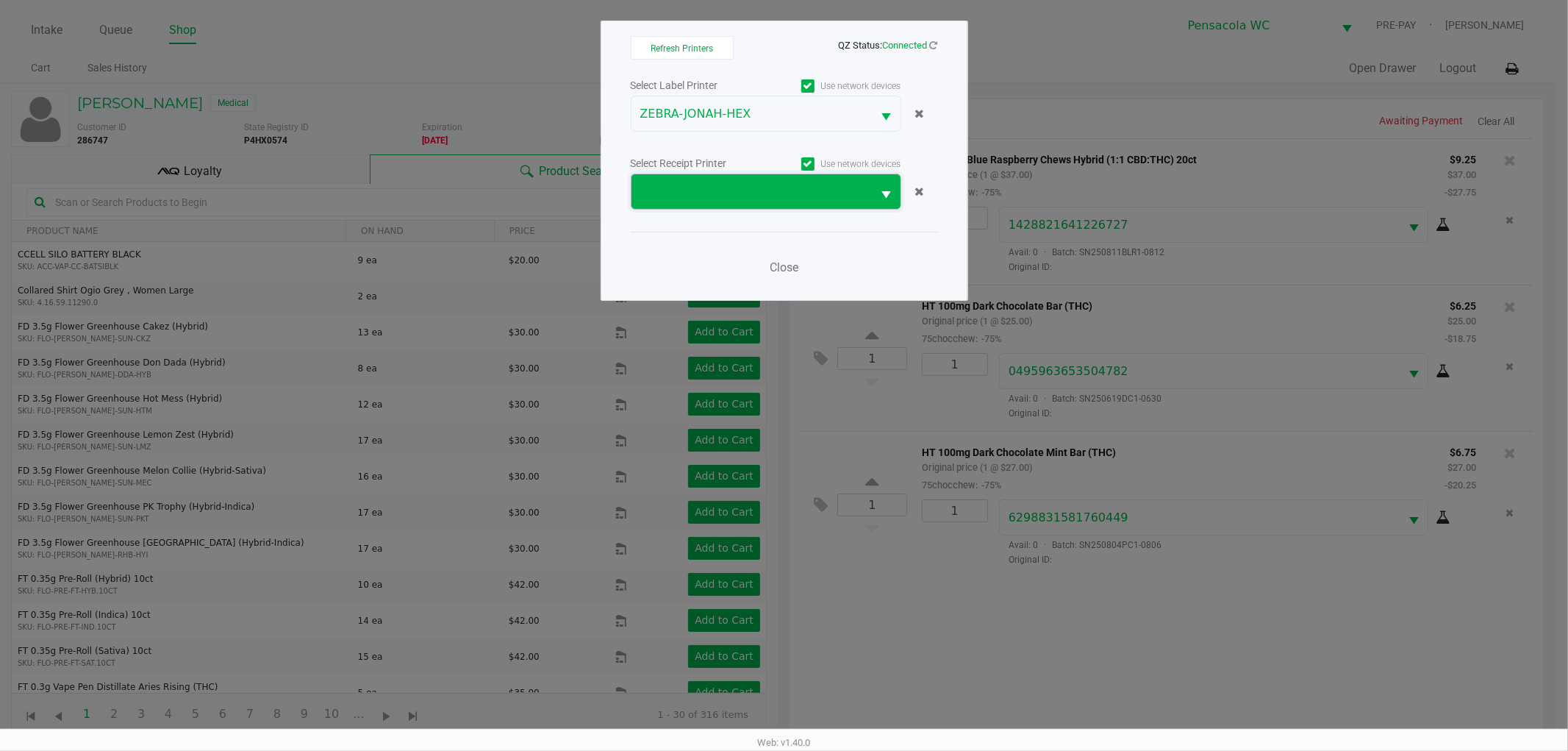
click at [812, 202] on span at bounding box center [752, 190] width 242 height 34
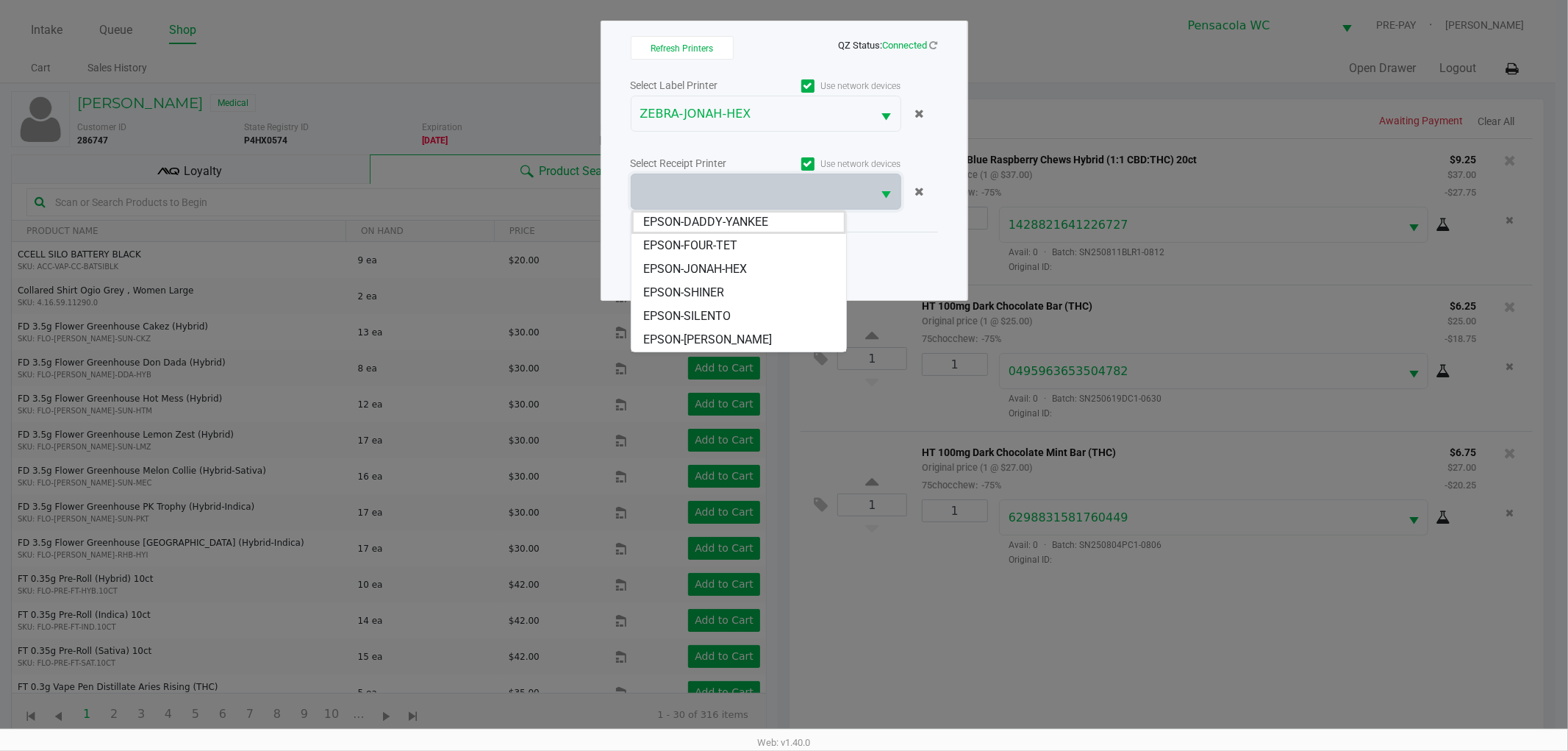
click at [744, 271] on span "EPSON-JONAH-HEX" at bounding box center [695, 269] width 104 height 18
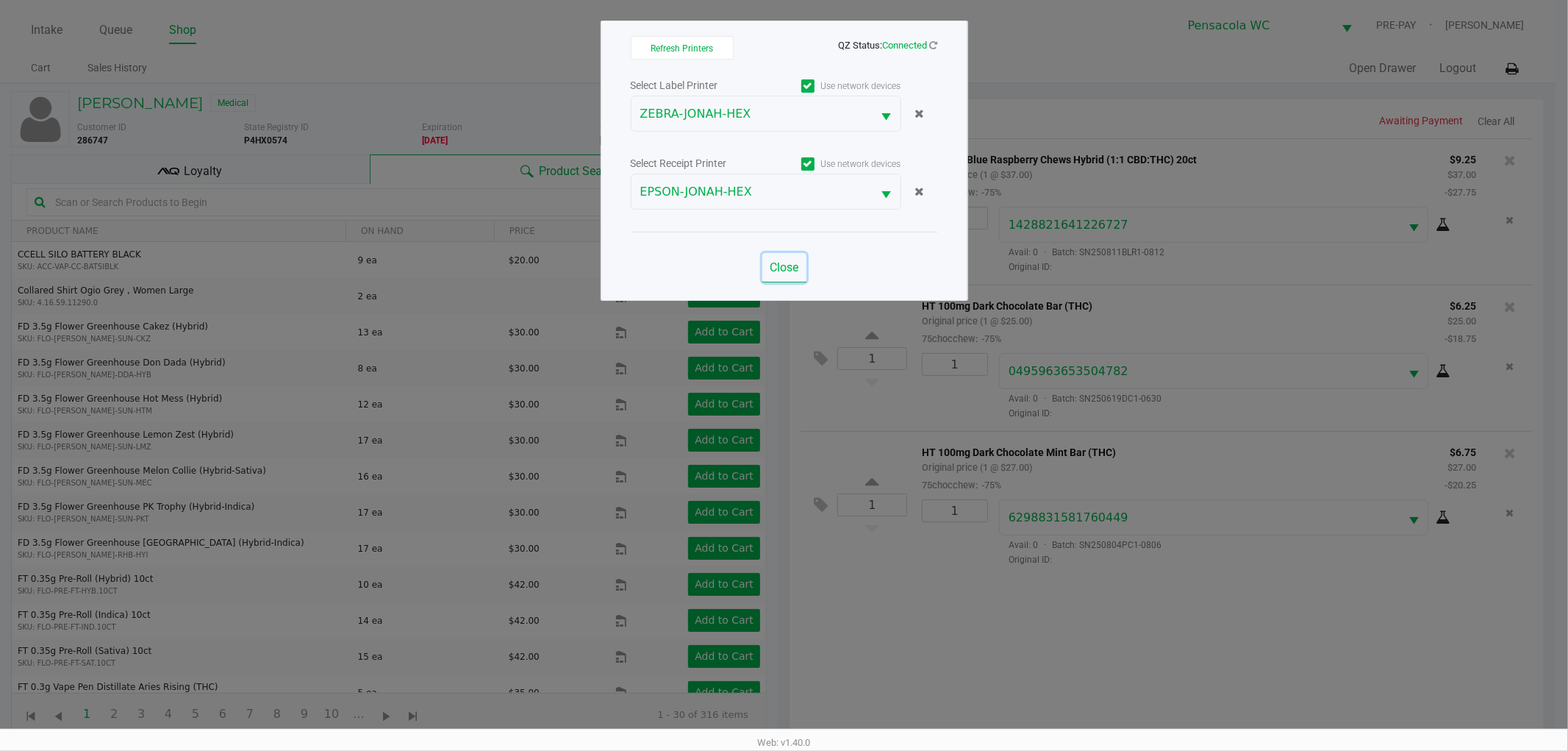
click at [781, 263] on span "Close" at bounding box center [784, 267] width 28 height 14
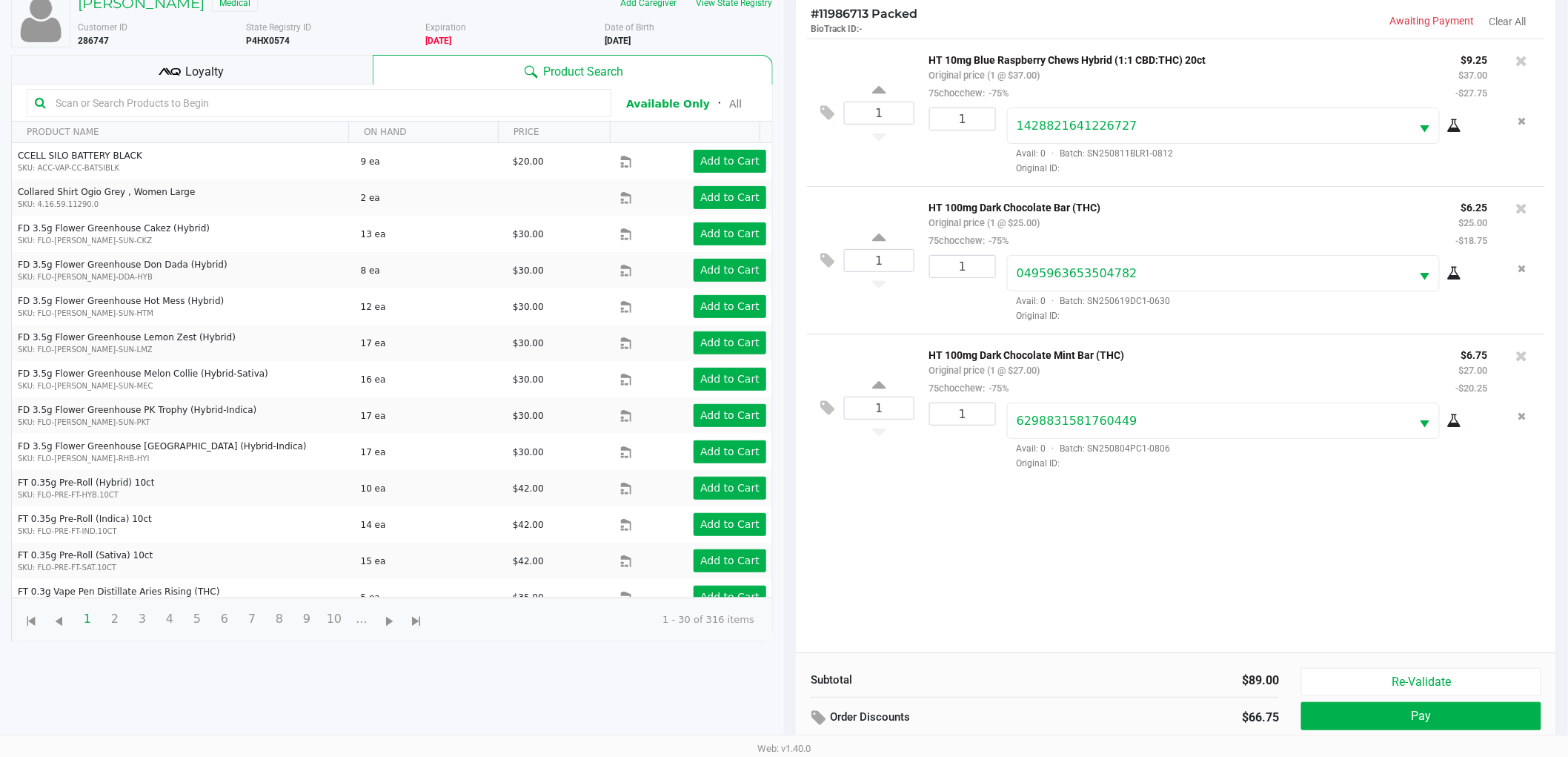
scroll to position [161, 0]
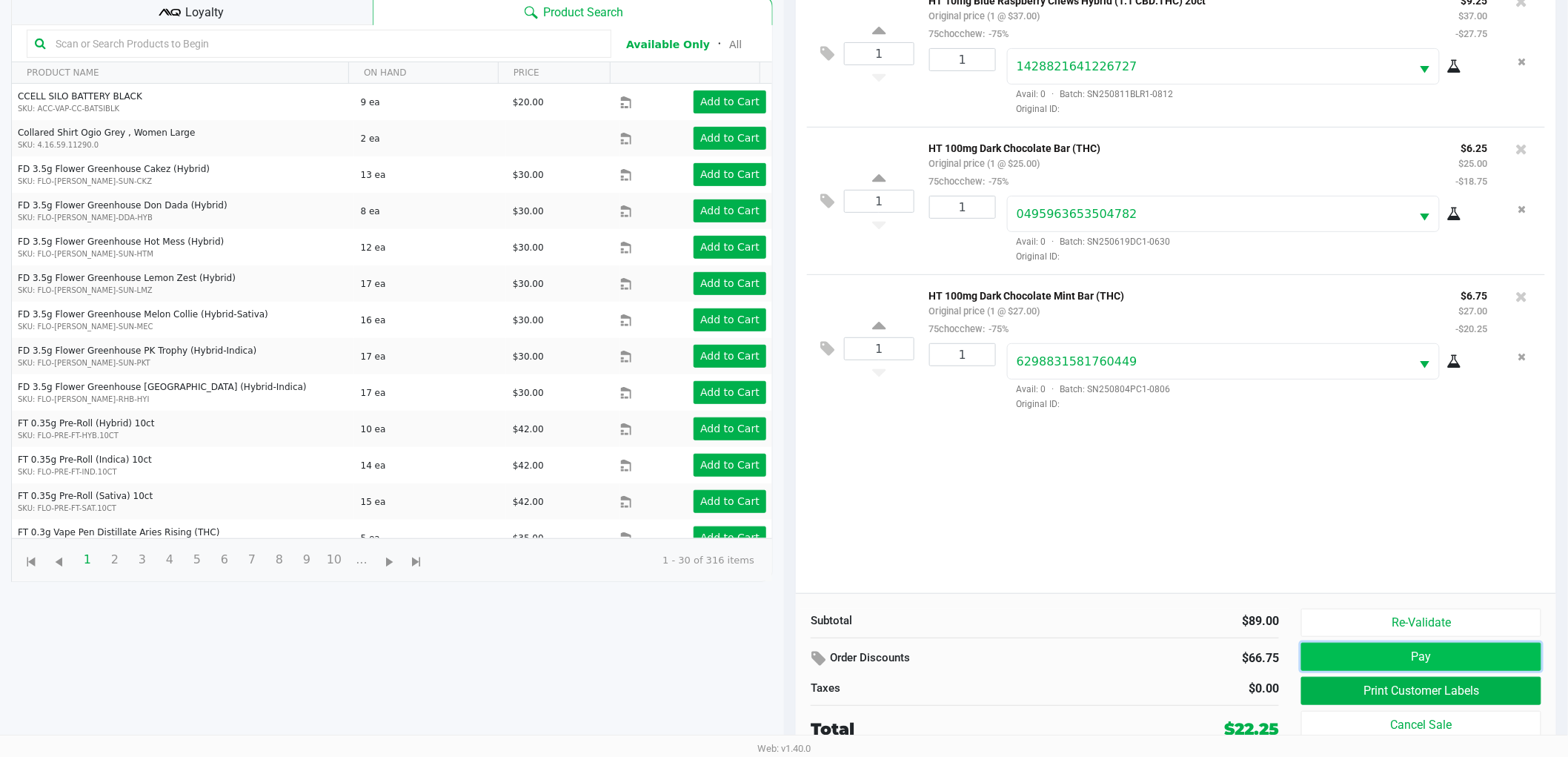
click at [1391, 654] on button "Pay" at bounding box center [1421, 656] width 240 height 28
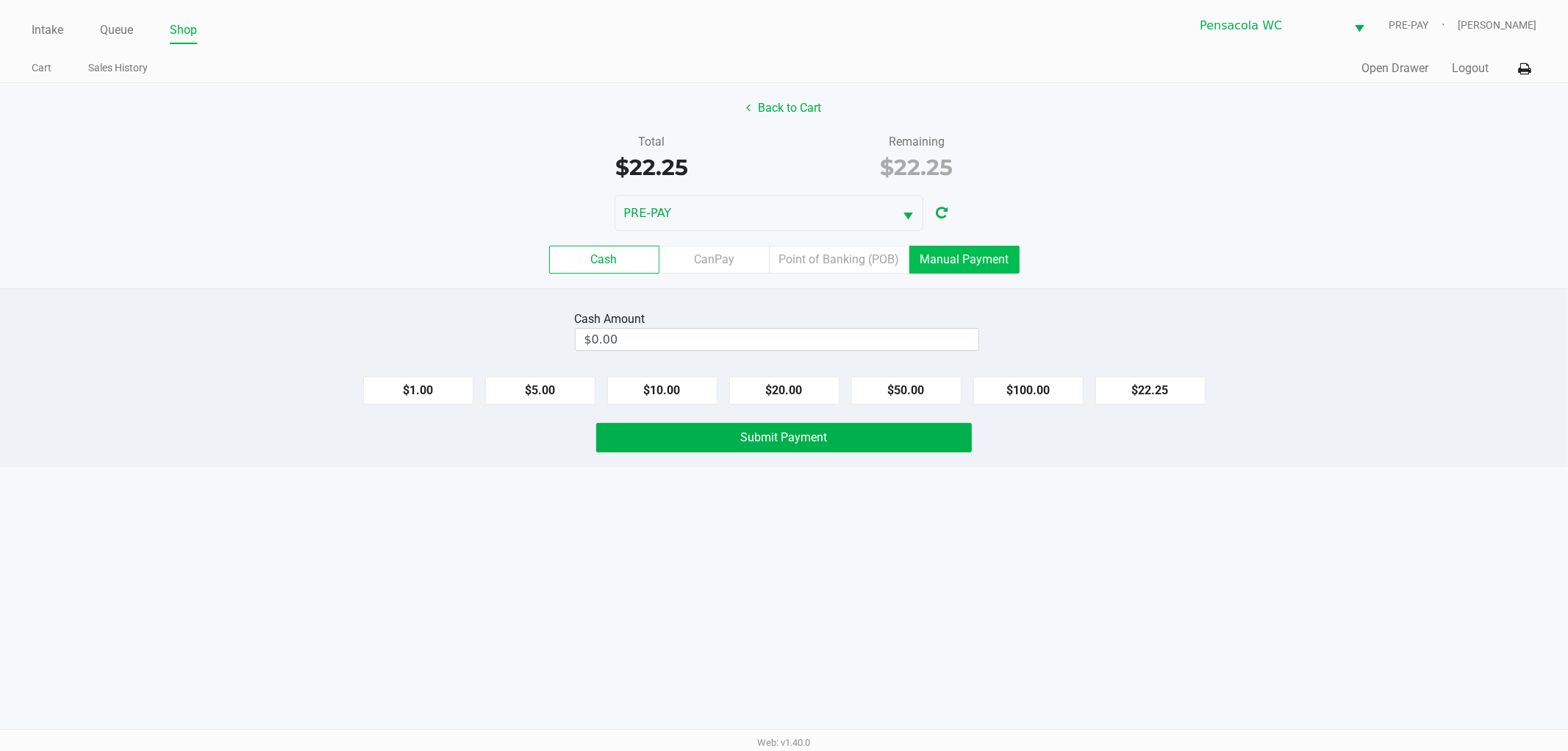
click at [946, 261] on label "Manual Payment" at bounding box center [964, 259] width 110 height 27
click at [0, 0] on 8 "Manual Payment" at bounding box center [0, 0] width 0 height 0
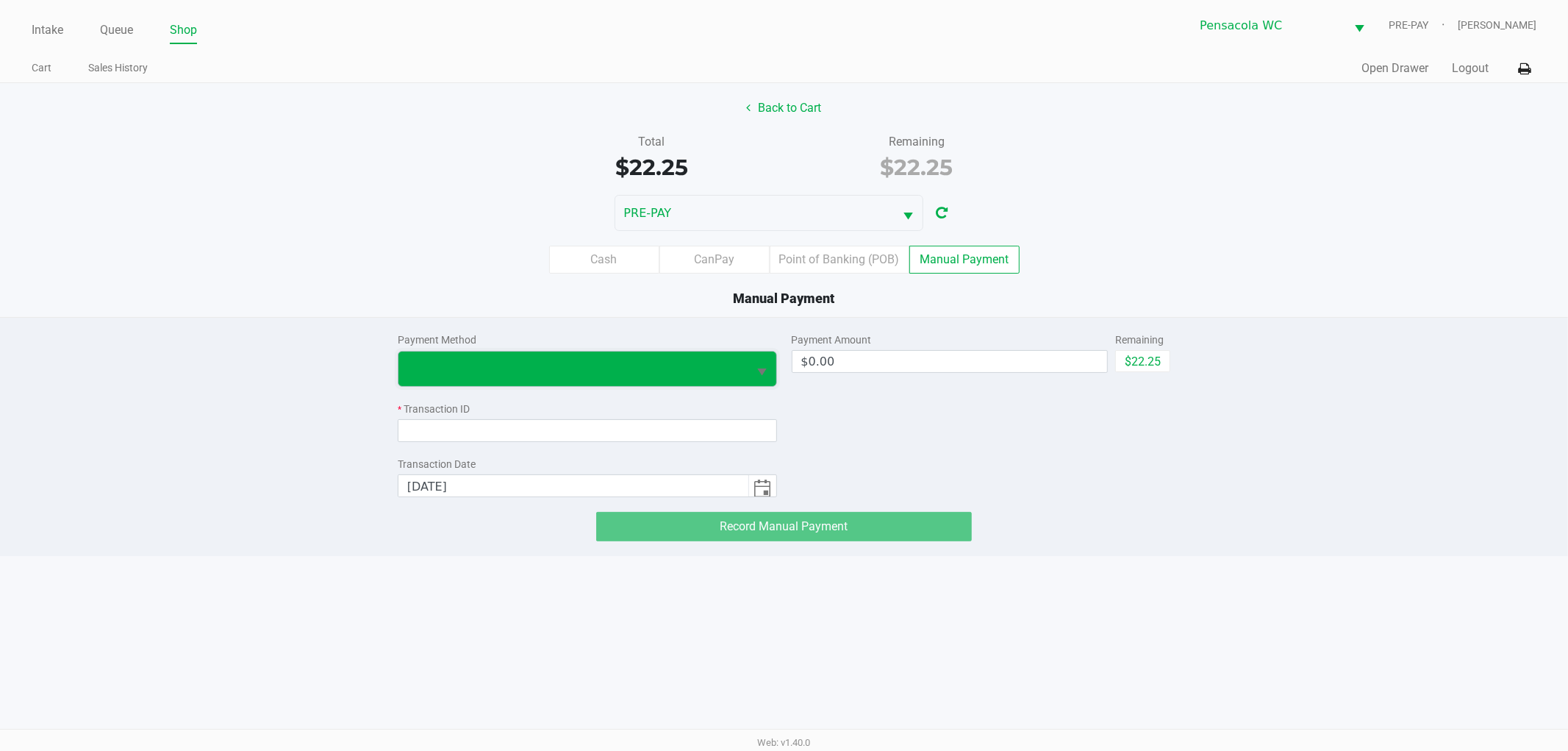
click at [672, 367] on span at bounding box center [573, 368] width 333 height 18
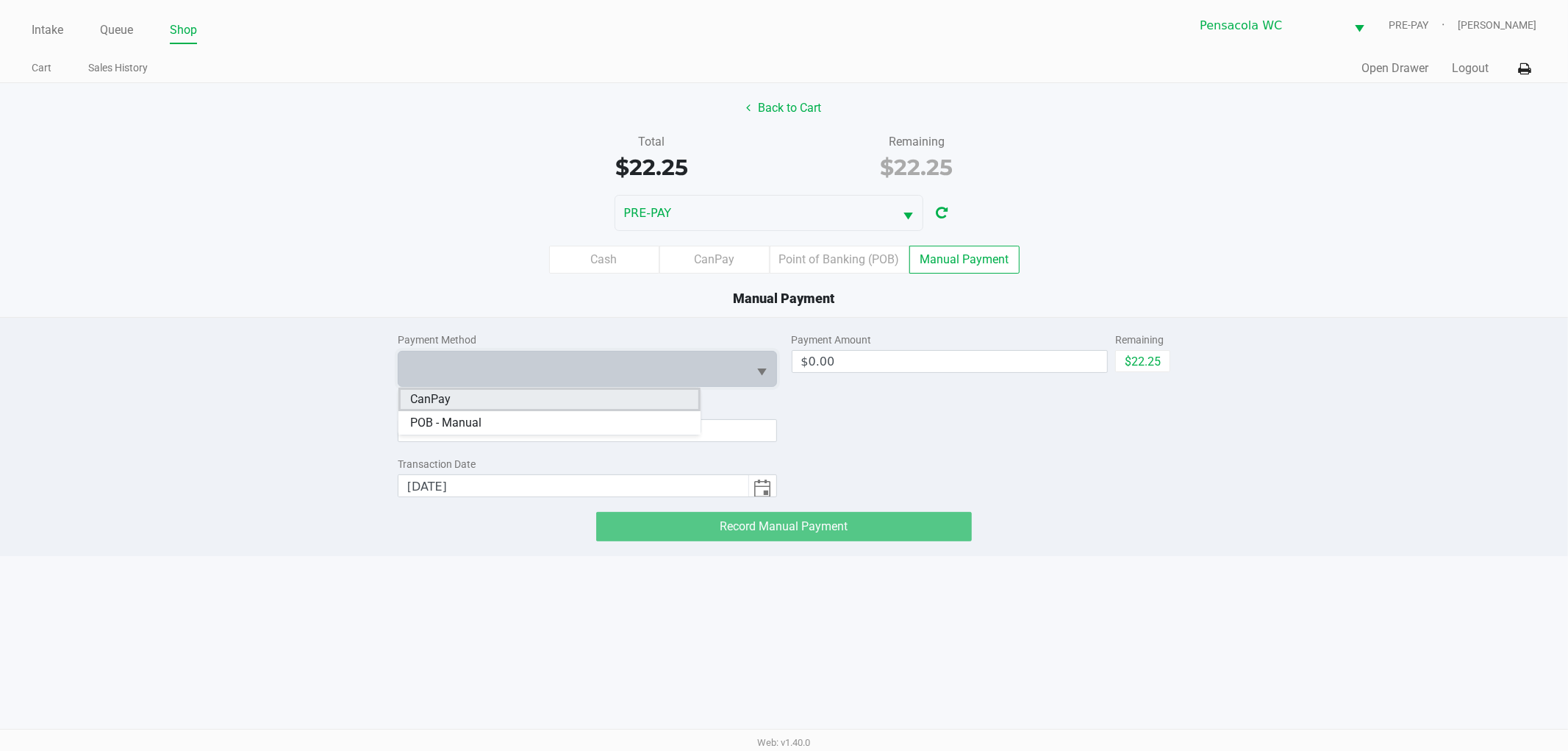
click at [548, 395] on li "CanPay" at bounding box center [550, 400] width 302 height 24
drag, startPoint x: 1140, startPoint y: 358, endPoint x: 857, endPoint y: 458, distance: 300.1
click at [1129, 361] on button "$22.25" at bounding box center [1143, 360] width 55 height 22
type input "$22.25"
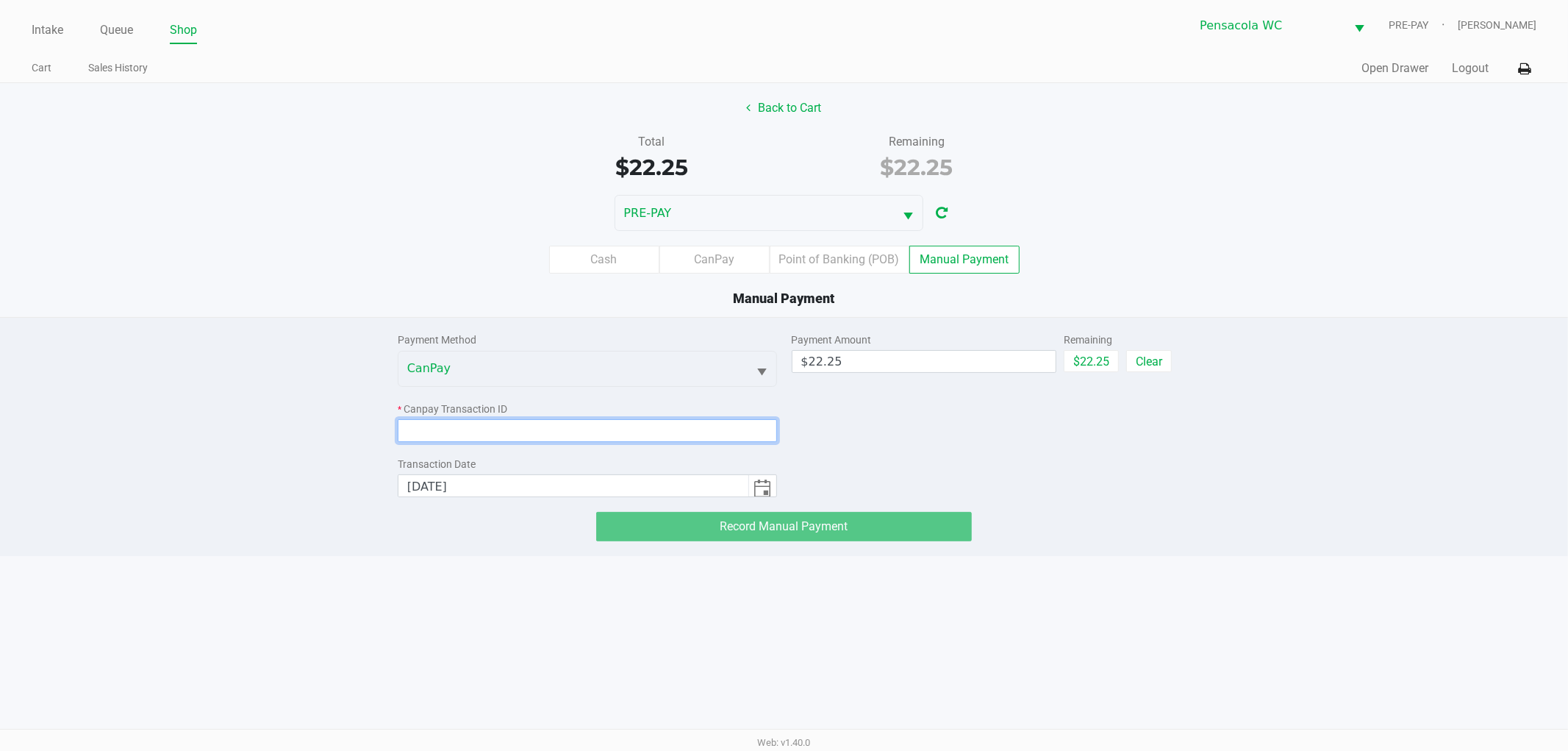
click at [739, 434] on input at bounding box center [587, 430] width 379 height 23
paste input "5ABACINUFIPE"
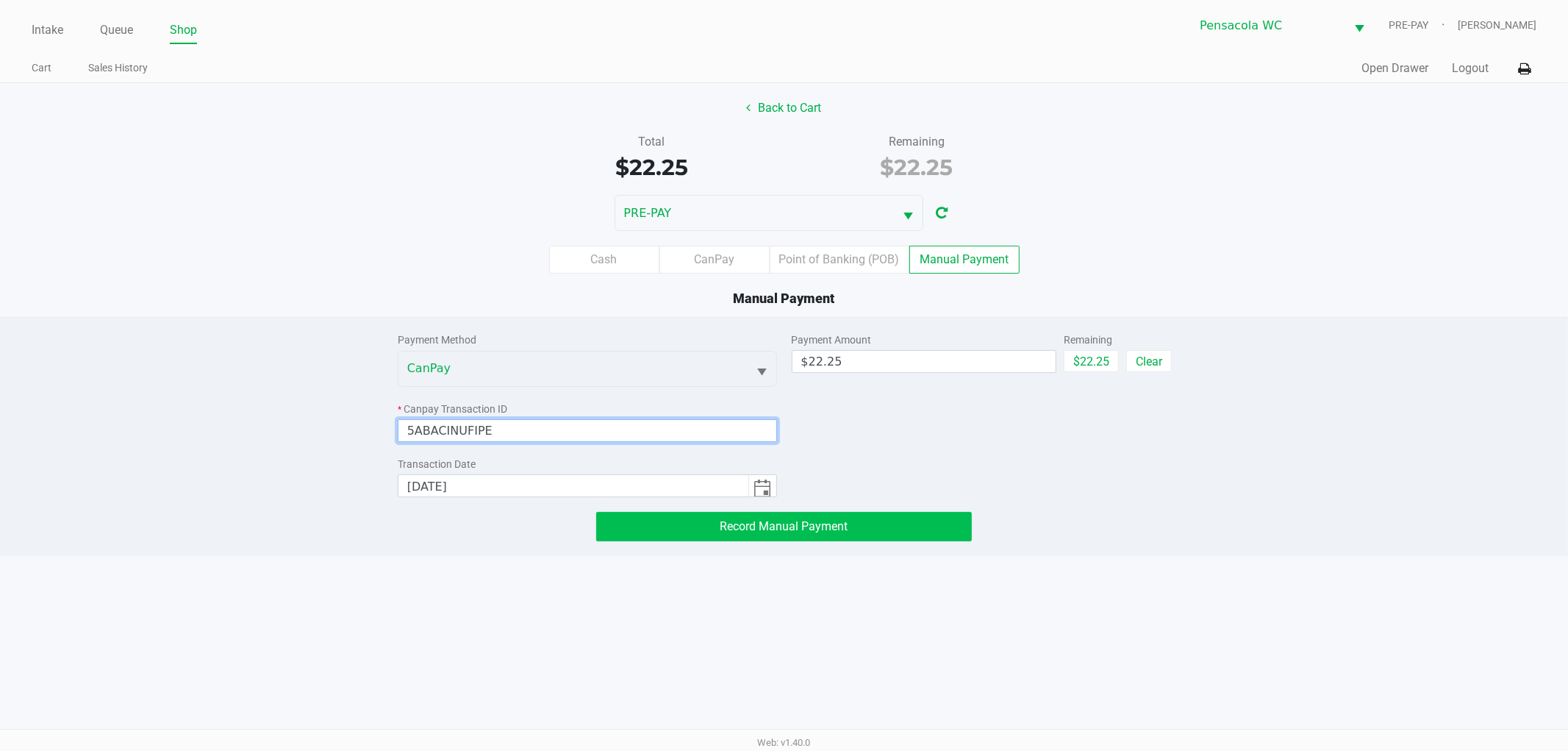
type input "5ABACINUFIPE"
click at [817, 526] on span "Record Manual Payment" at bounding box center [784, 526] width 128 height 14
